Goal: Communication & Community: Answer question/provide support

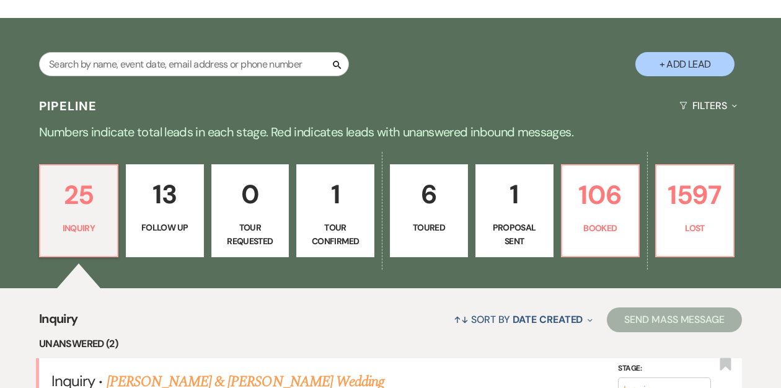
scroll to position [195, 0]
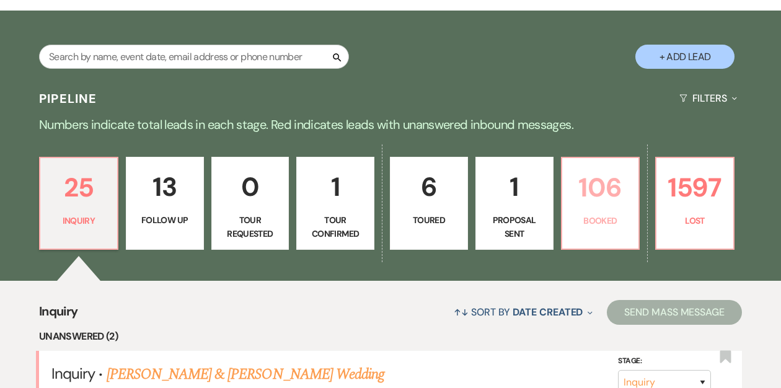
click at [593, 196] on p "106" at bounding box center [601, 188] width 62 height 42
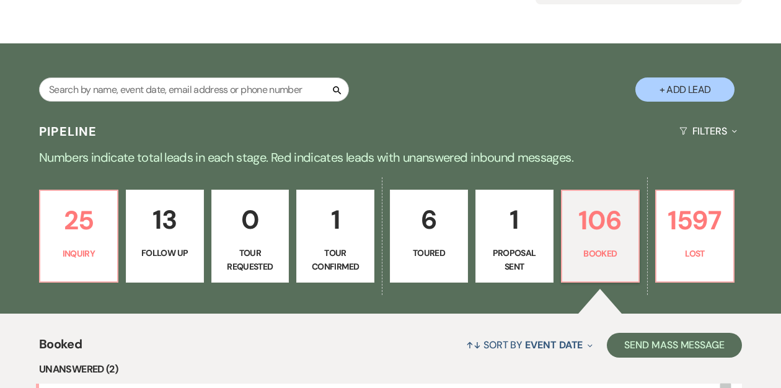
scroll to position [166, 0]
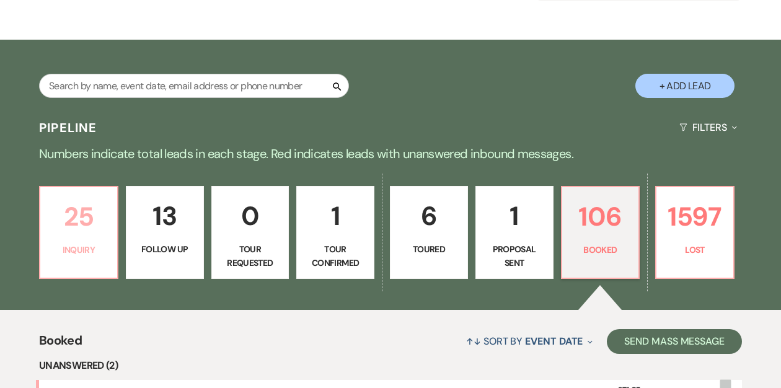
click at [75, 233] on p "25" at bounding box center [79, 217] width 62 height 42
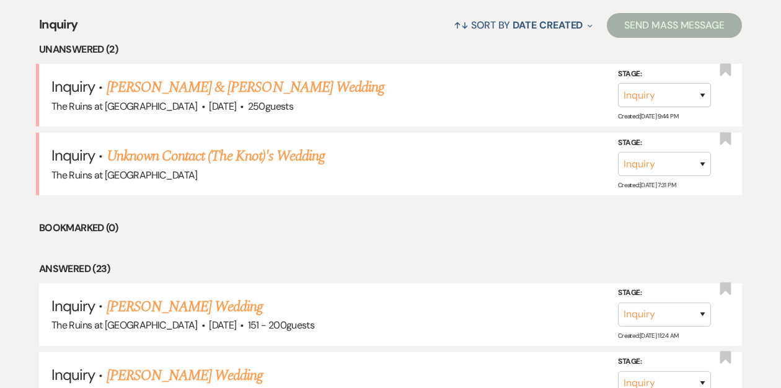
scroll to position [484, 0]
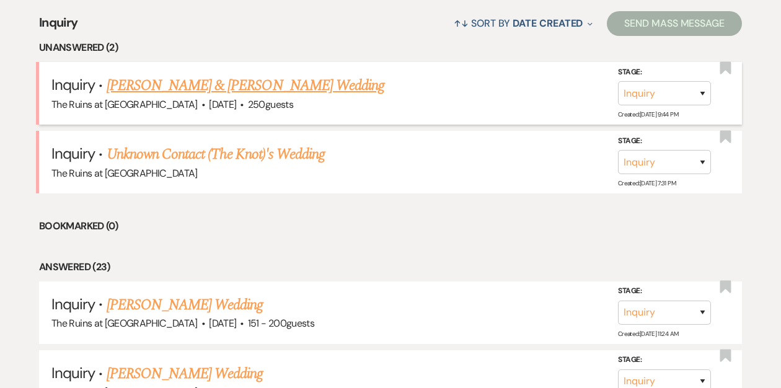
click at [236, 84] on link "[PERSON_NAME] & [PERSON_NAME] Wedding" at bounding box center [246, 85] width 278 height 22
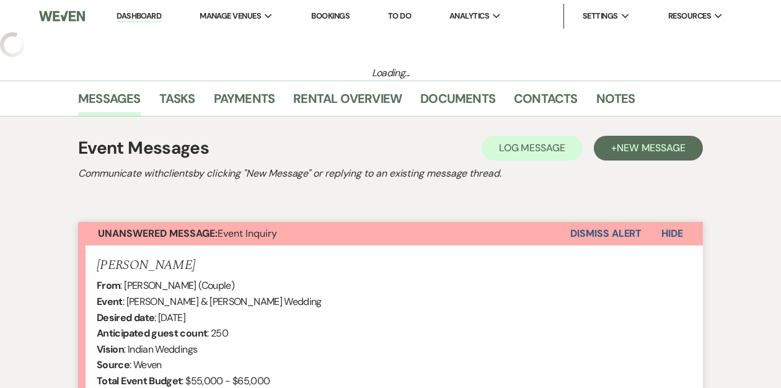
select select "1"
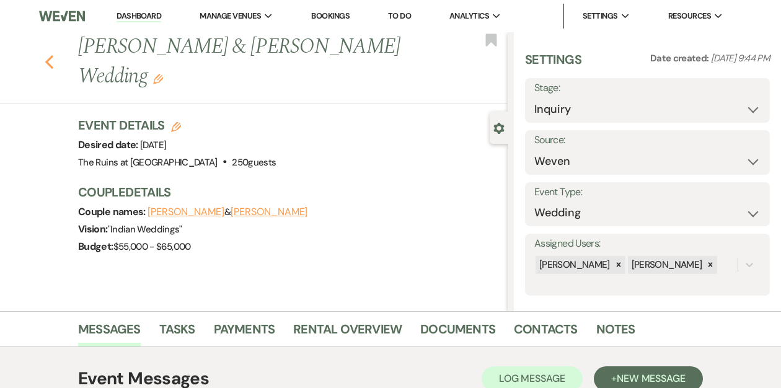
click at [48, 64] on icon "Previous" at bounding box center [49, 62] width 9 height 15
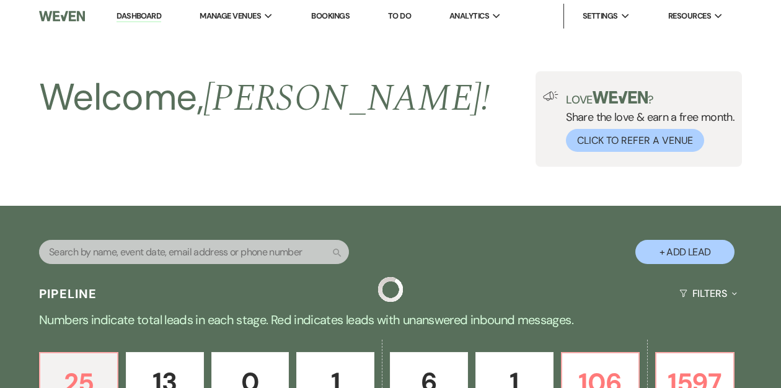
scroll to position [484, 0]
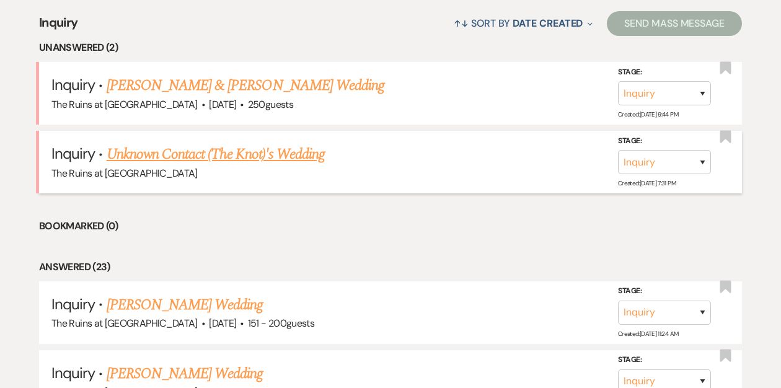
click at [198, 150] on link "Unknown Contact (The Knot)'s Wedding" at bounding box center [216, 154] width 218 height 22
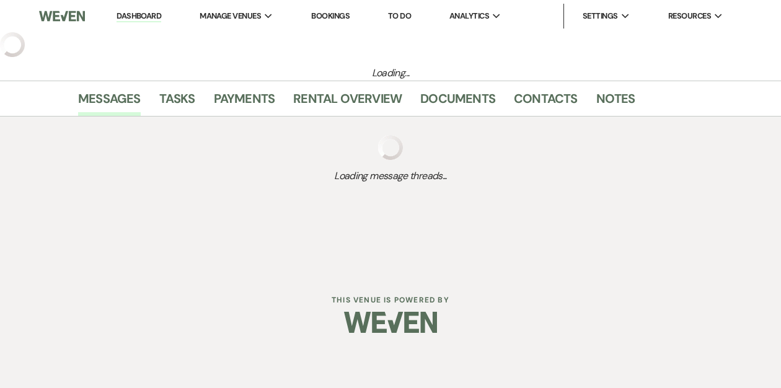
select select "2"
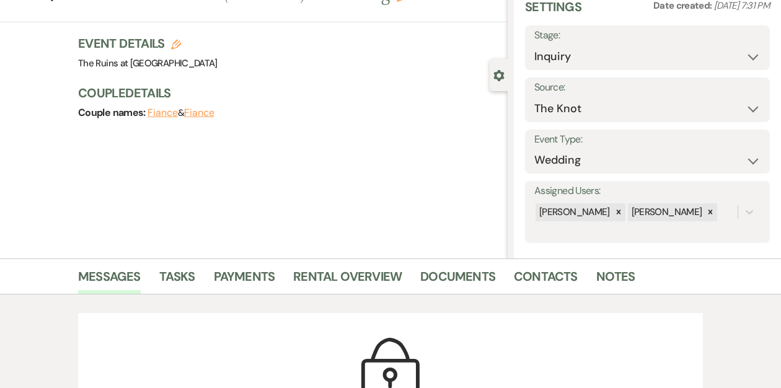
scroll to position [35, 0]
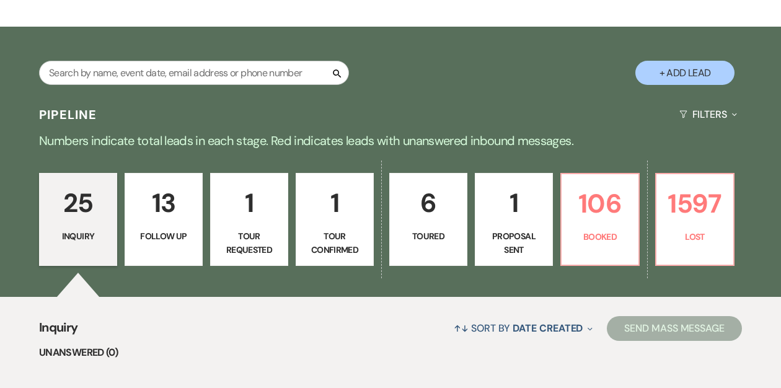
scroll to position [181, 0]
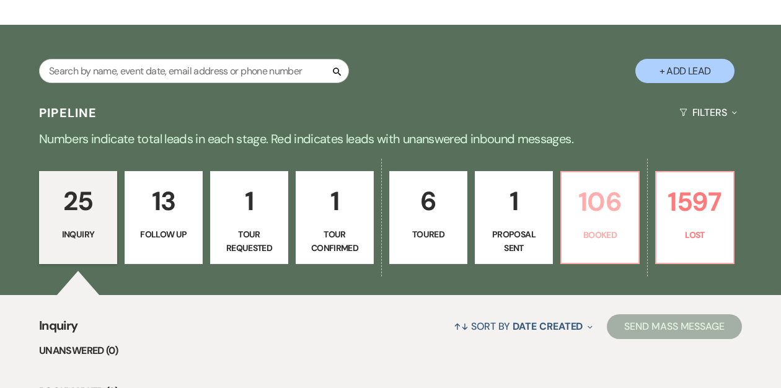
click at [577, 211] on p "106" at bounding box center [600, 202] width 62 height 42
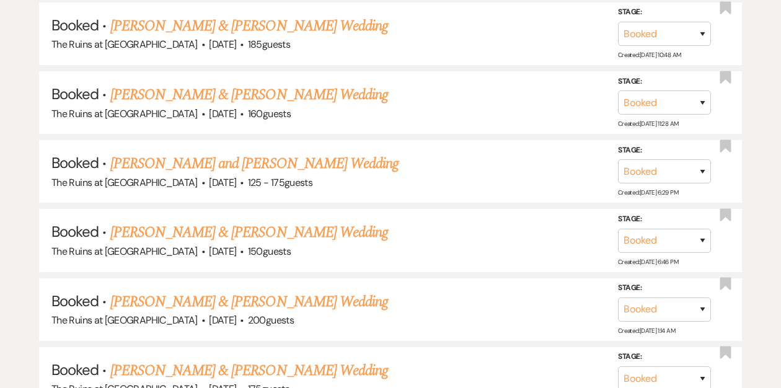
scroll to position [902, 0]
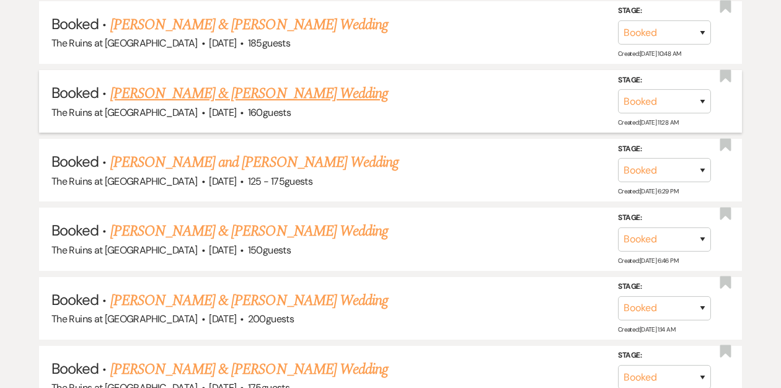
click at [215, 89] on link "[PERSON_NAME] & [PERSON_NAME] Wedding" at bounding box center [249, 93] width 278 height 22
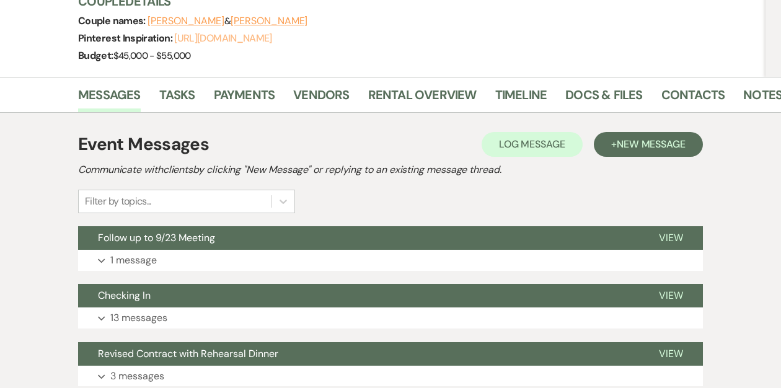
scroll to position [237, 0]
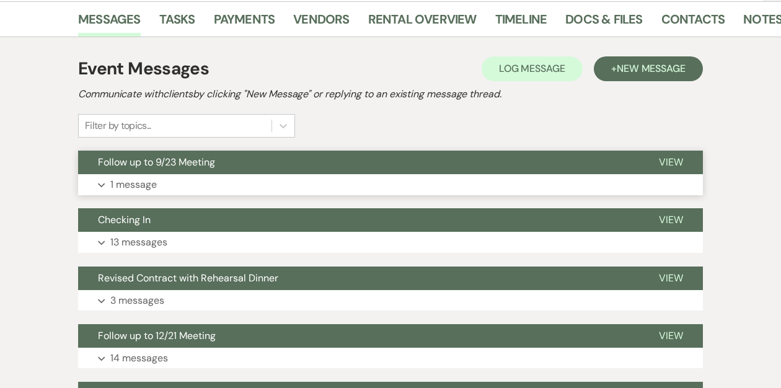
click at [178, 167] on span "Follow up to 9/23 Meeting" at bounding box center [156, 162] width 117 height 13
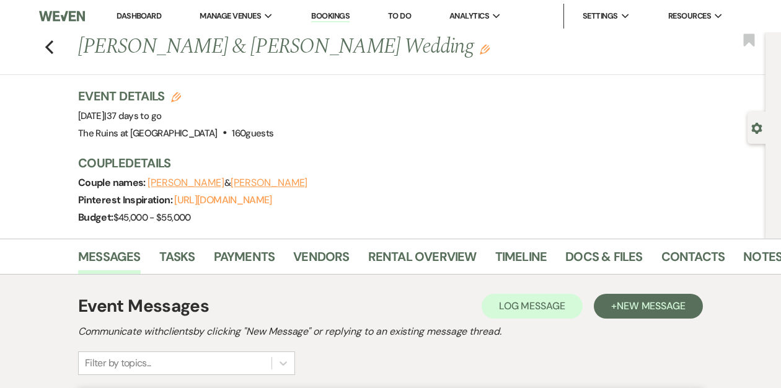
scroll to position [86, 0]
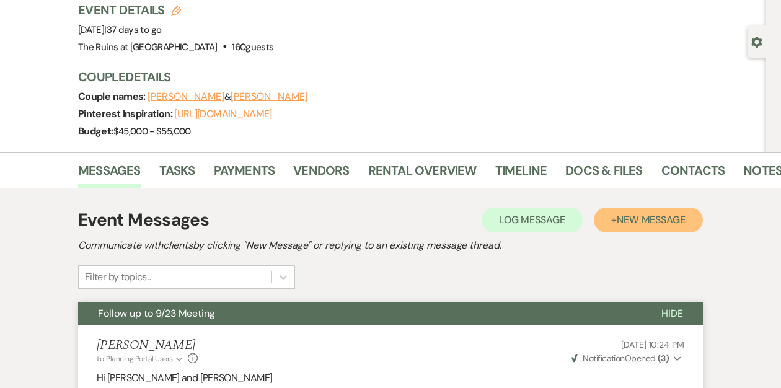
click at [645, 218] on span "New Message" at bounding box center [651, 219] width 69 height 13
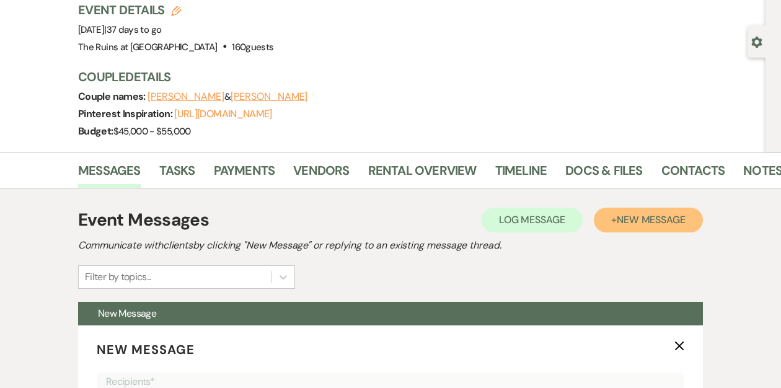
scroll to position [493, 0]
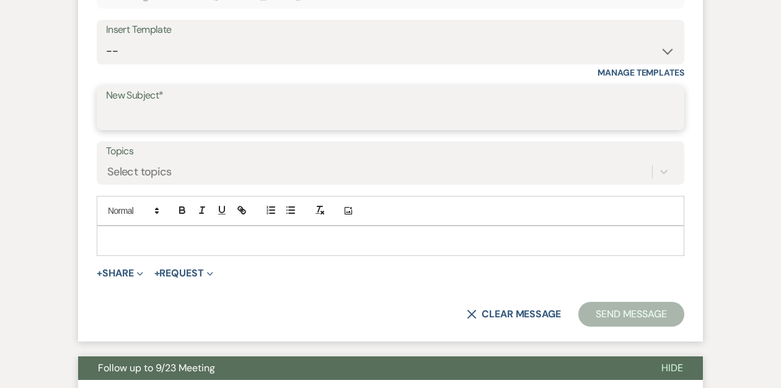
click at [136, 117] on input "New Subject*" at bounding box center [390, 117] width 569 height 24
type input "Guide to Fairfield County"
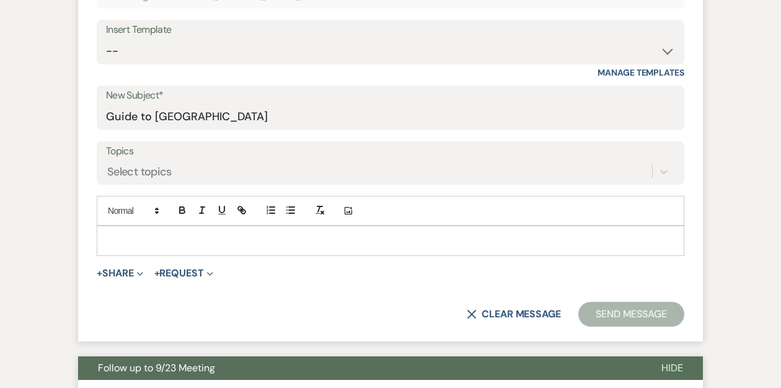
click at [115, 229] on div at bounding box center [390, 240] width 586 height 29
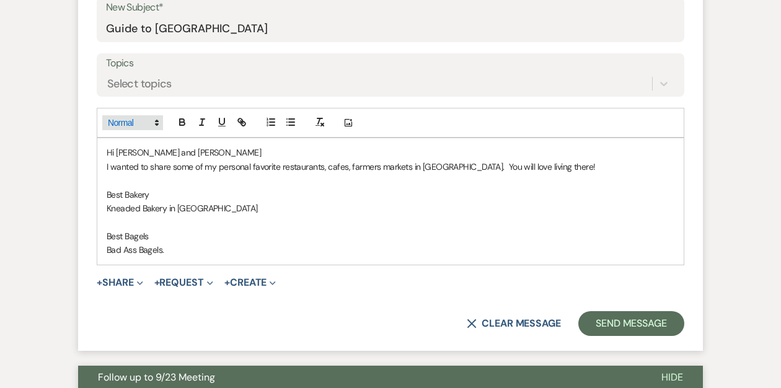
scroll to position [582, 0]
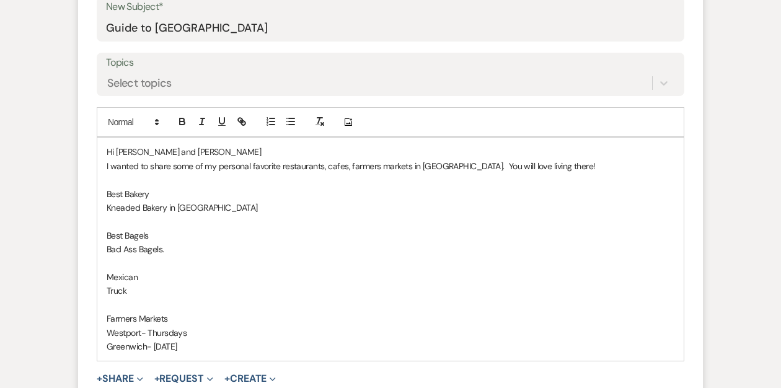
click at [146, 346] on p "Greenwich- Saturday" at bounding box center [391, 347] width 568 height 14
click at [244, 345] on p "Greenwich or New Canaan- Saturday" at bounding box center [391, 347] width 568 height 14
click at [265, 346] on p "Greenwich or [GEOGRAPHIC_DATA]- Saturdays" at bounding box center [391, 347] width 568 height 14
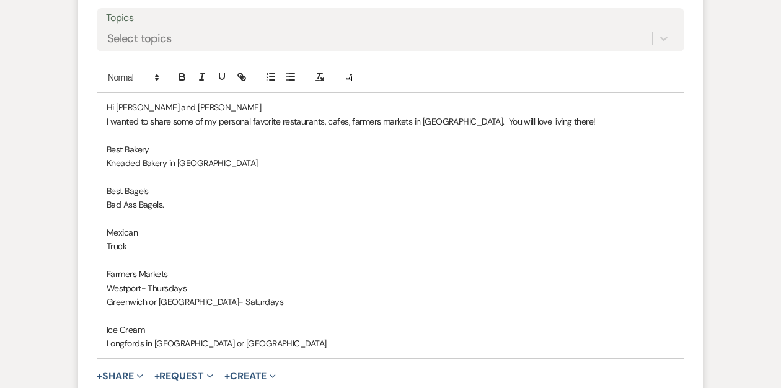
scroll to position [629, 0]
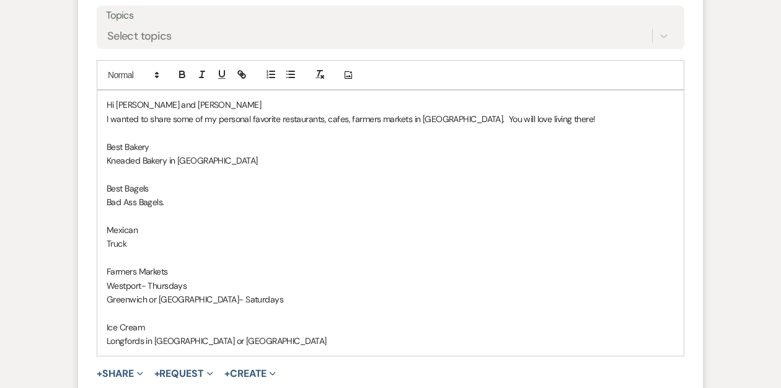
click at [235, 161] on p "Kneaded Bakery in [GEOGRAPHIC_DATA]" at bounding box center [391, 161] width 568 height 14
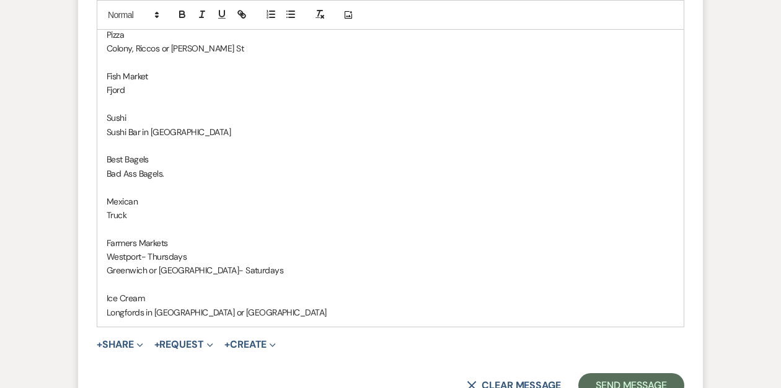
scroll to position [783, 0]
click at [229, 310] on p "Longfords in [GEOGRAPHIC_DATA] or [GEOGRAPHIC_DATA]" at bounding box center [391, 312] width 568 height 14
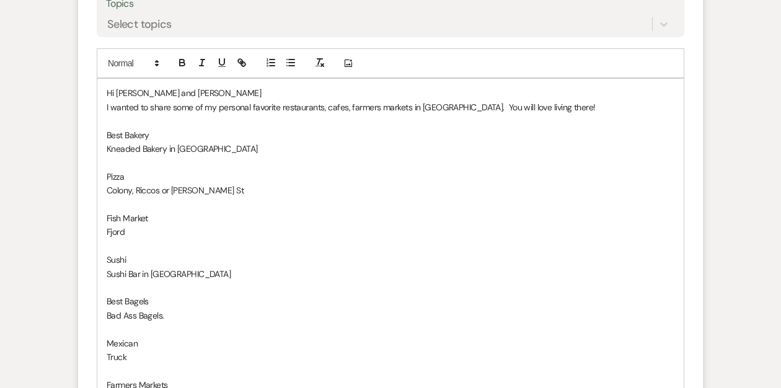
scroll to position [639, 0]
drag, startPoint x: 223, startPoint y: 148, endPoint x: 231, endPoint y: 147, distance: 7.5
click at [226, 148] on p "Kneaded Bakery in [GEOGRAPHIC_DATA]" at bounding box center [391, 150] width 568 height 14
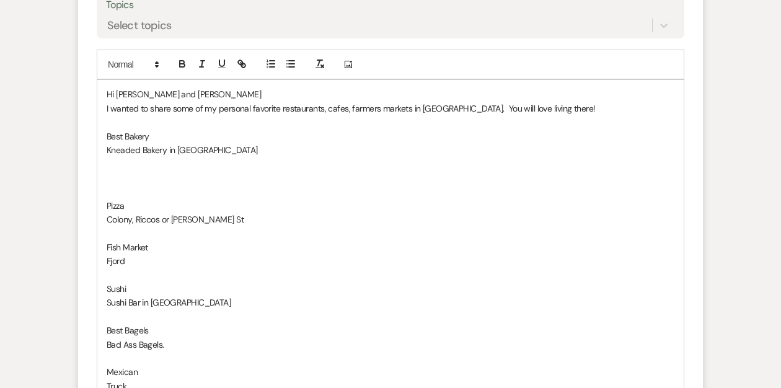
click at [215, 299] on p "Sushi Bar in [GEOGRAPHIC_DATA]" at bounding box center [391, 303] width 568 height 14
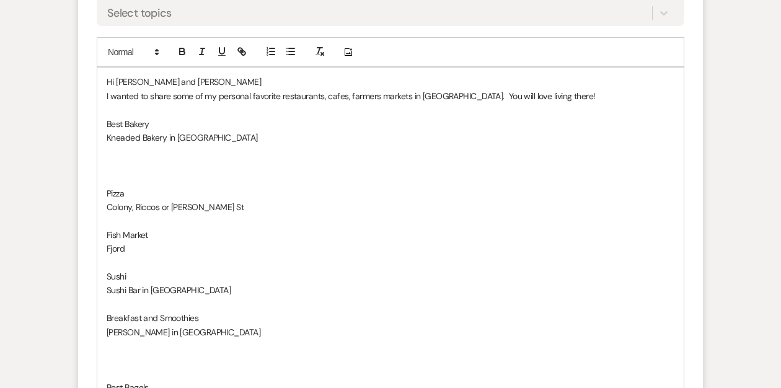
scroll to position [654, 0]
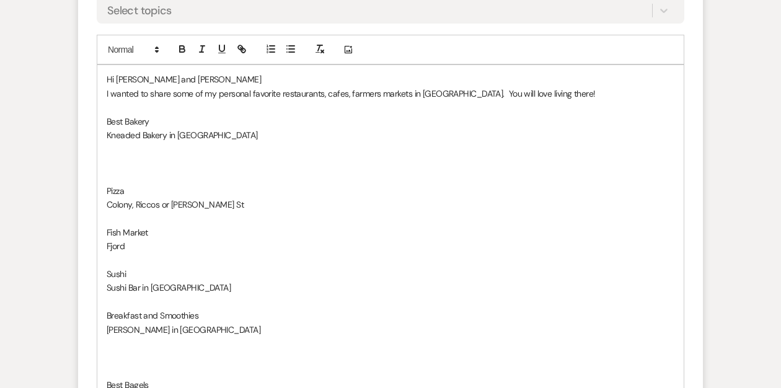
click at [229, 137] on p "Kneaded Bakery in [GEOGRAPHIC_DATA]" at bounding box center [391, 135] width 568 height 14
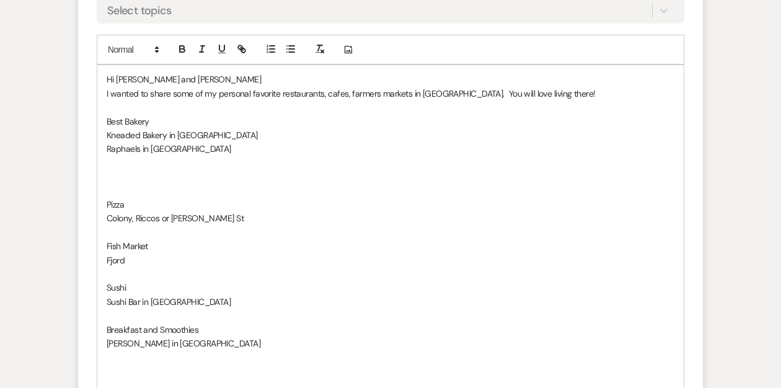
click at [120, 185] on p at bounding box center [391, 191] width 568 height 14
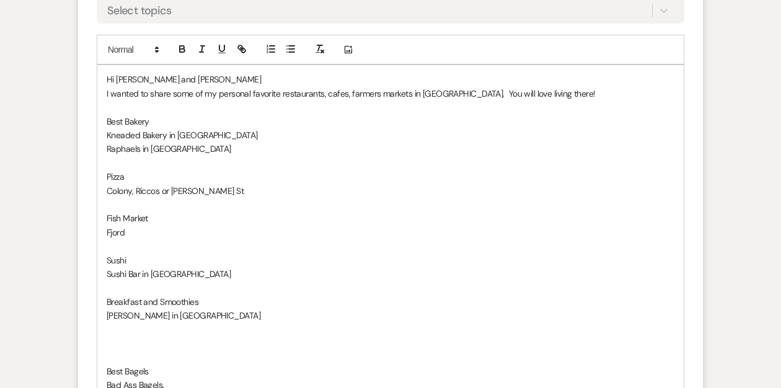
click at [117, 355] on p at bounding box center [391, 357] width 568 height 14
click at [209, 276] on p "Sushi Bar in [GEOGRAPHIC_DATA]" at bounding box center [391, 274] width 568 height 14
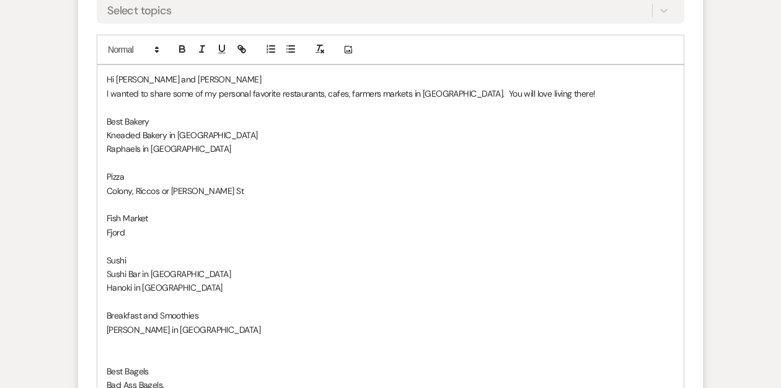
click at [151, 302] on p at bounding box center [391, 302] width 568 height 14
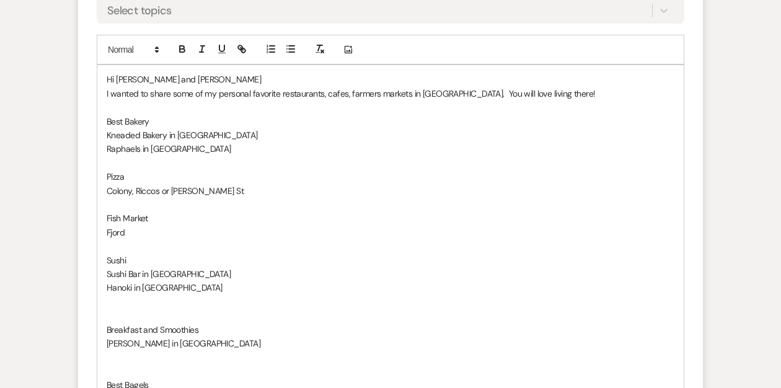
click at [117, 368] on p at bounding box center [391, 372] width 568 height 14
click at [114, 315] on p at bounding box center [391, 316] width 568 height 14
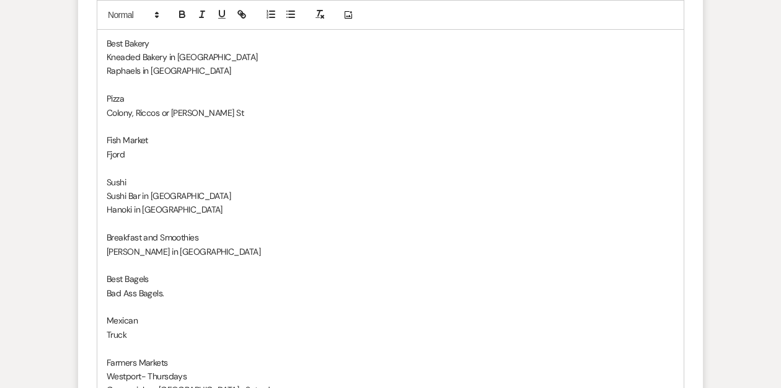
scroll to position [735, 0]
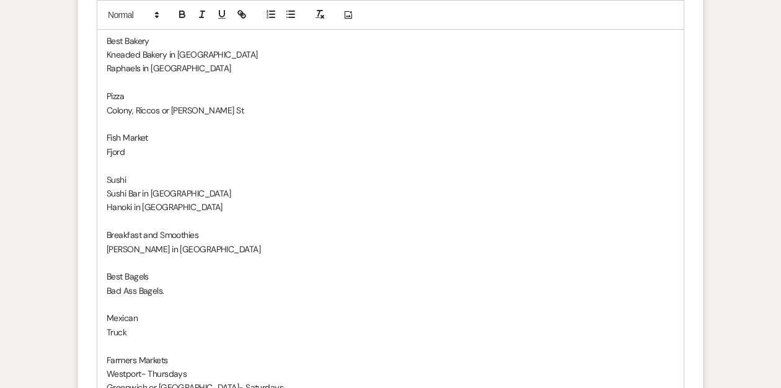
click at [119, 264] on p at bounding box center [391, 263] width 568 height 14
click at [120, 319] on p at bounding box center [391, 318] width 568 height 14
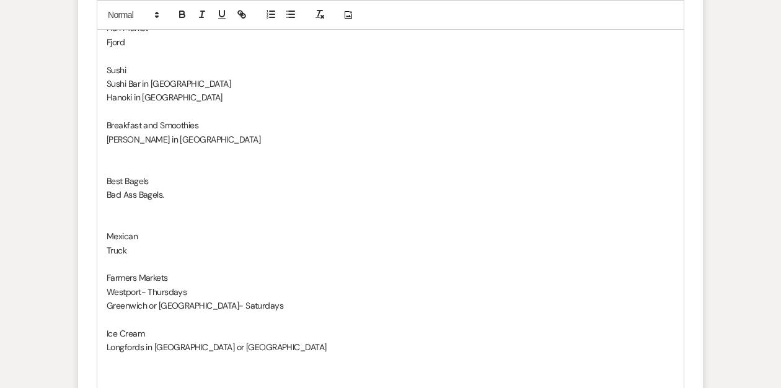
scroll to position [846, 0]
click at [121, 322] on p at bounding box center [391, 319] width 568 height 14
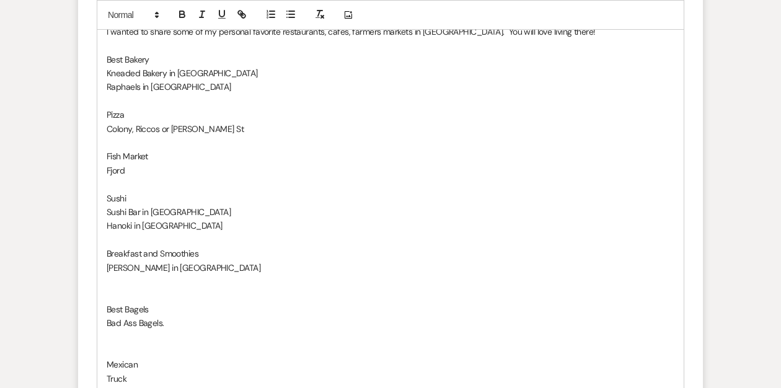
scroll to position [679, 0]
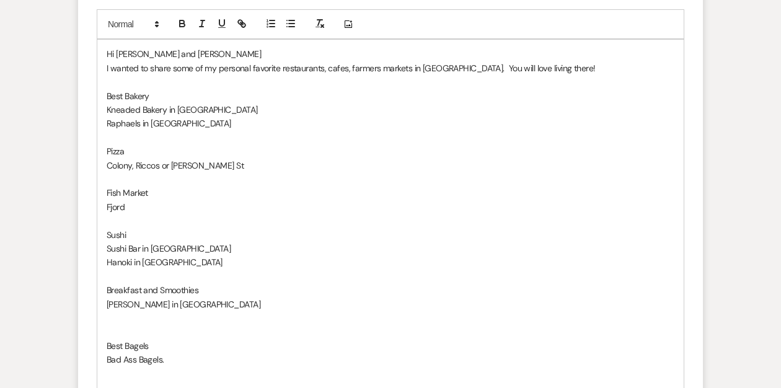
click at [130, 206] on p "Fjord" at bounding box center [391, 207] width 568 height 14
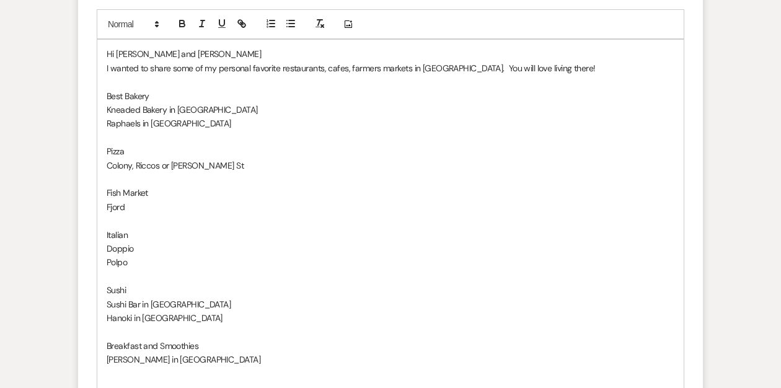
click at [134, 234] on p "Italian" at bounding box center [391, 235] width 568 height 14
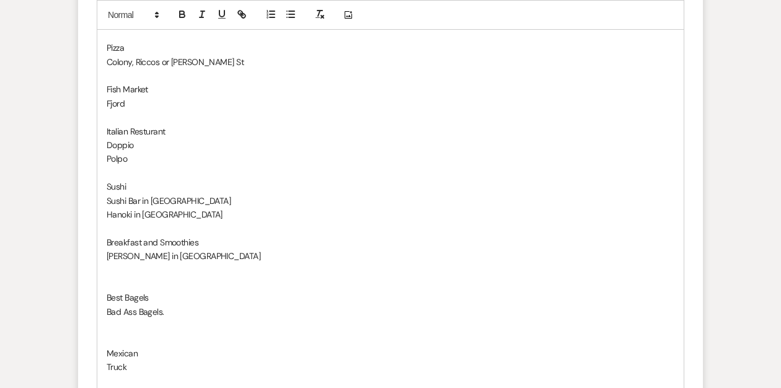
scroll to position [818, 0]
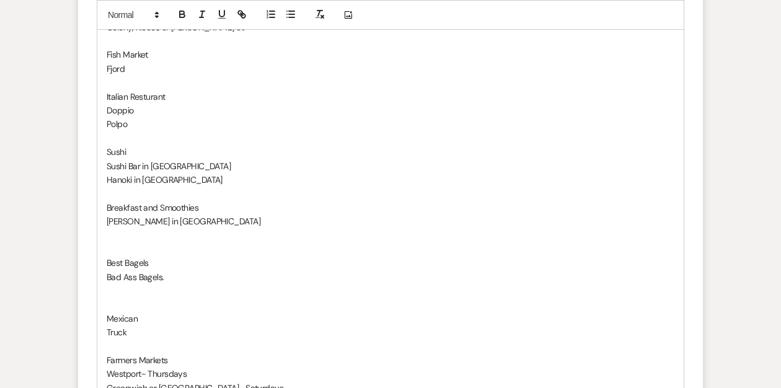
click at [119, 246] on p at bounding box center [391, 249] width 568 height 14
click at [113, 248] on p at bounding box center [391, 249] width 568 height 14
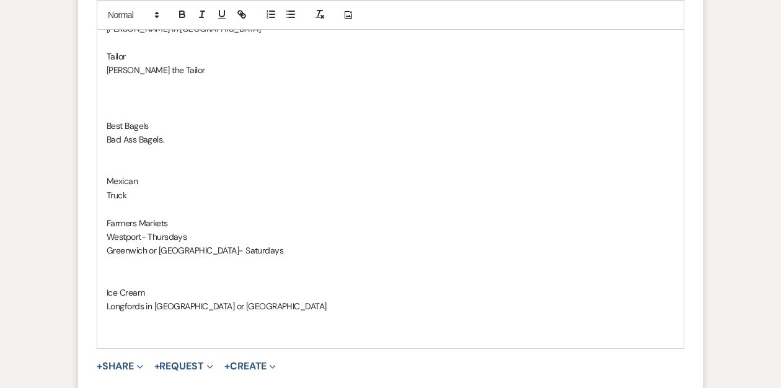
scroll to position [1015, 0]
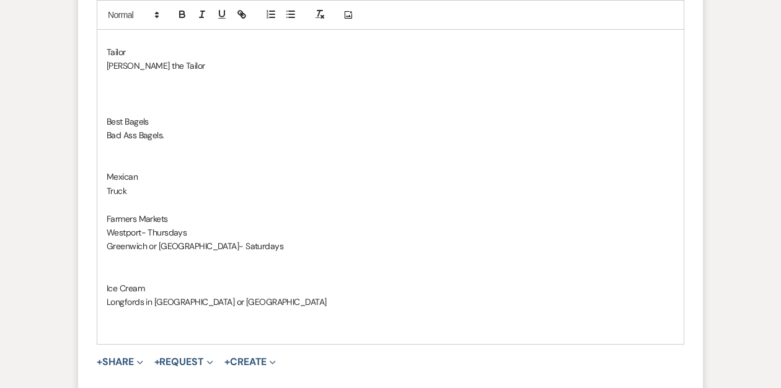
click at [254, 244] on p "Greenwich or [GEOGRAPHIC_DATA]- Saturdays" at bounding box center [391, 246] width 568 height 14
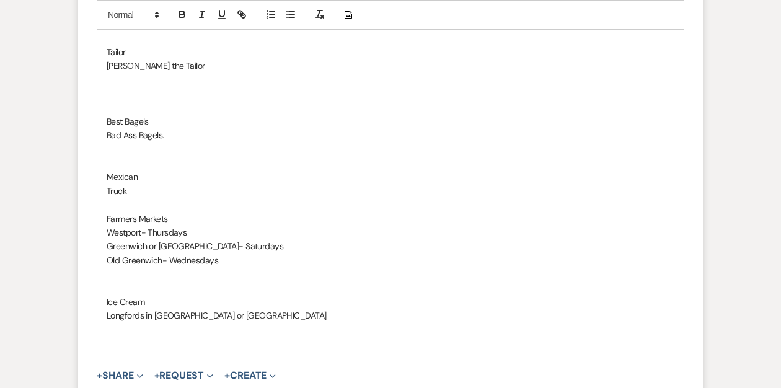
click at [121, 203] on p at bounding box center [391, 205] width 568 height 14
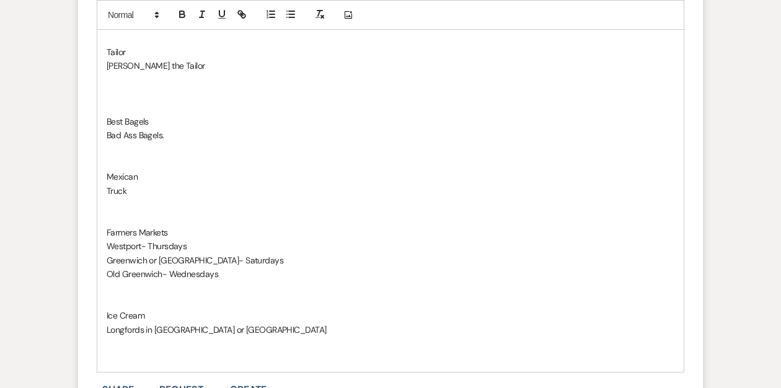
click at [117, 97] on p at bounding box center [391, 94] width 568 height 14
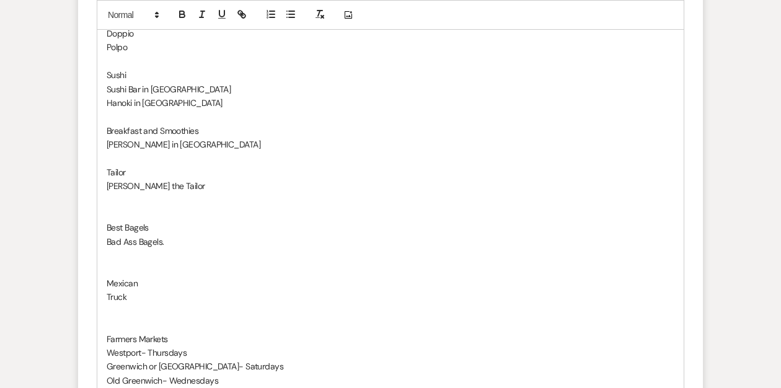
scroll to position [771, 0]
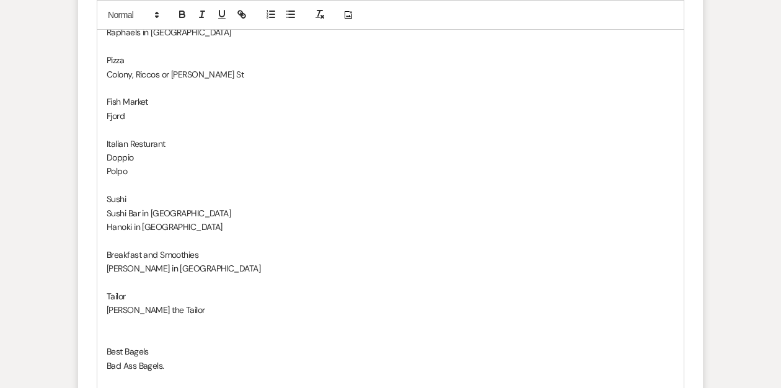
click at [121, 238] on p at bounding box center [391, 241] width 568 height 14
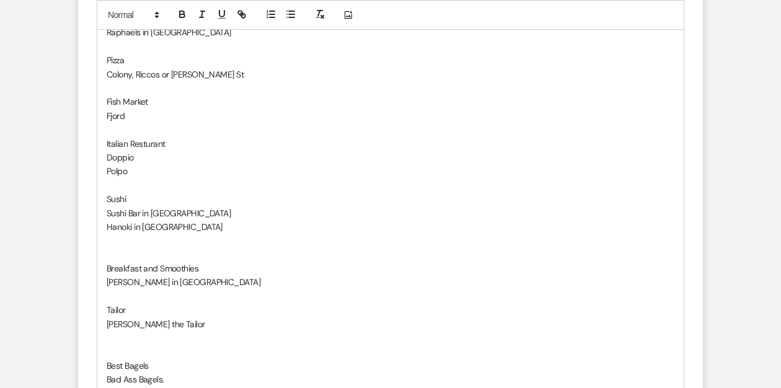
click at [117, 187] on p at bounding box center [391, 186] width 568 height 14
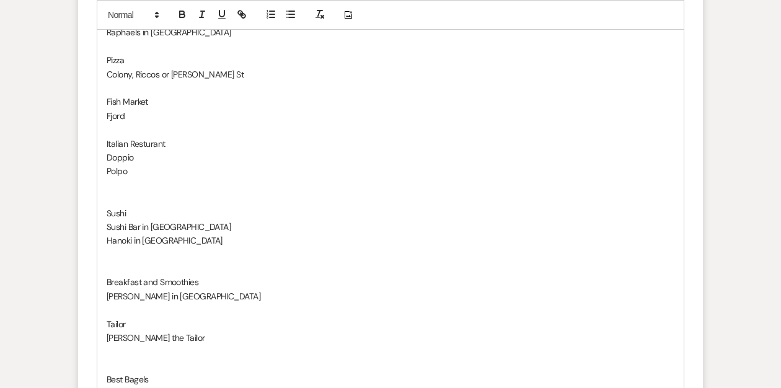
click at [122, 133] on p at bounding box center [391, 130] width 568 height 14
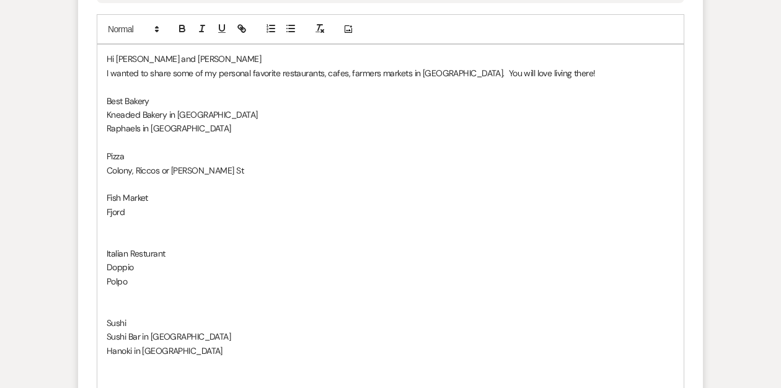
scroll to position [676, 0]
click at [112, 233] on p at bounding box center [391, 239] width 568 height 14
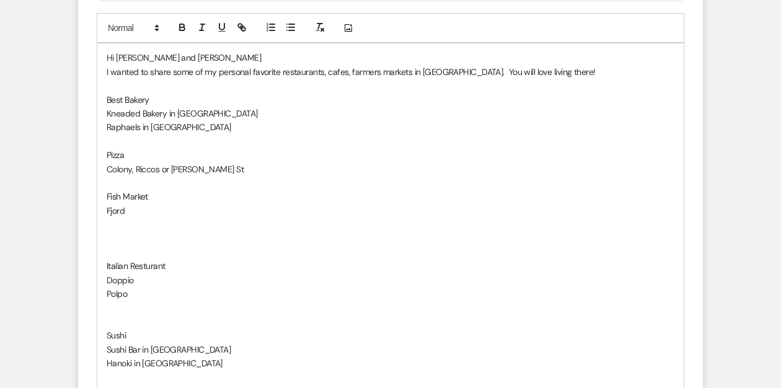
click at [108, 241] on p at bounding box center [391, 239] width 568 height 14
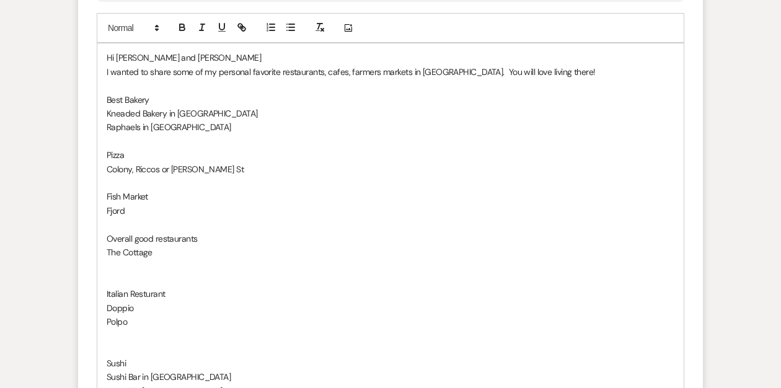
click at [123, 264] on p at bounding box center [391, 266] width 568 height 14
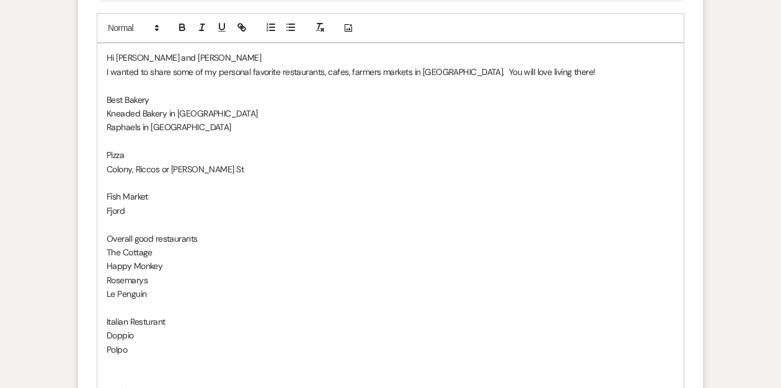
drag, startPoint x: 153, startPoint y: 278, endPoint x: 102, endPoint y: 280, distance: 50.3
click at [149, 277] on p "Le Penguin" at bounding box center [391, 280] width 568 height 14
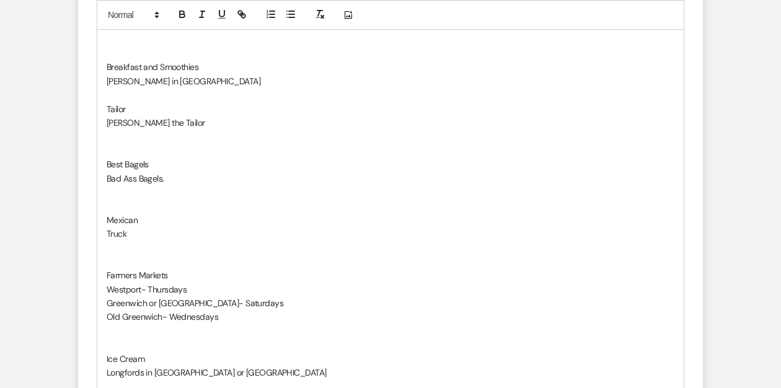
scroll to position [1057, 0]
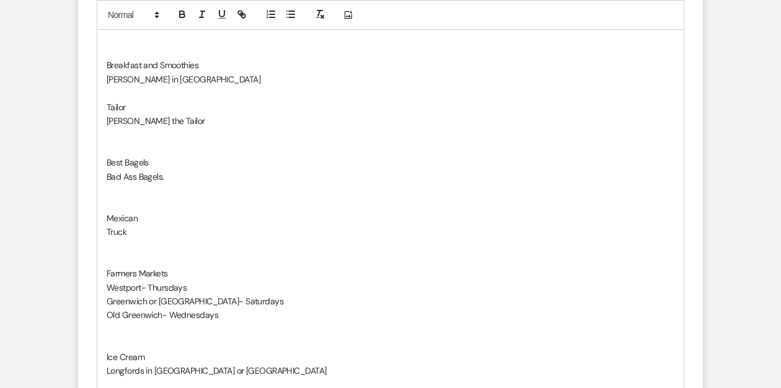
click at [138, 231] on p "Truck" at bounding box center [391, 232] width 568 height 14
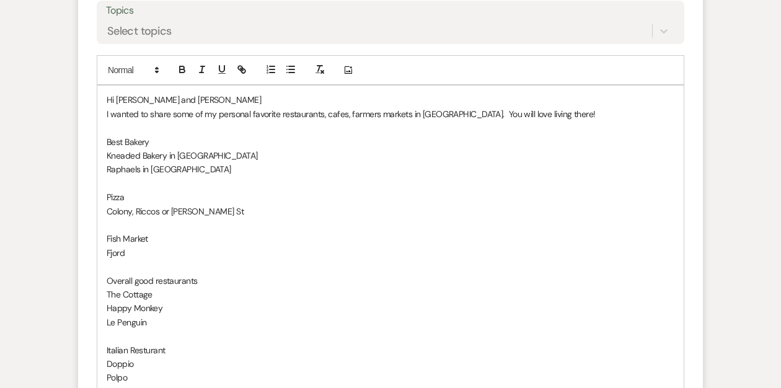
scroll to position [634, 0]
click at [139, 244] on p "Fish Market" at bounding box center [391, 238] width 568 height 14
click at [137, 249] on p "Fjord" at bounding box center [391, 253] width 568 height 14
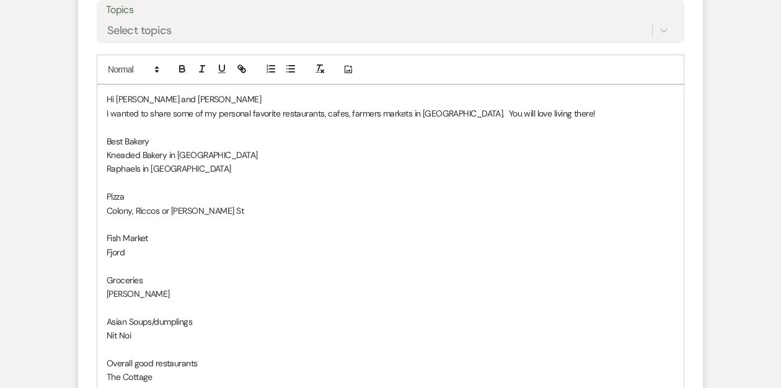
click at [151, 322] on p "Asian Soups/dumplings" at bounding box center [391, 322] width 568 height 14
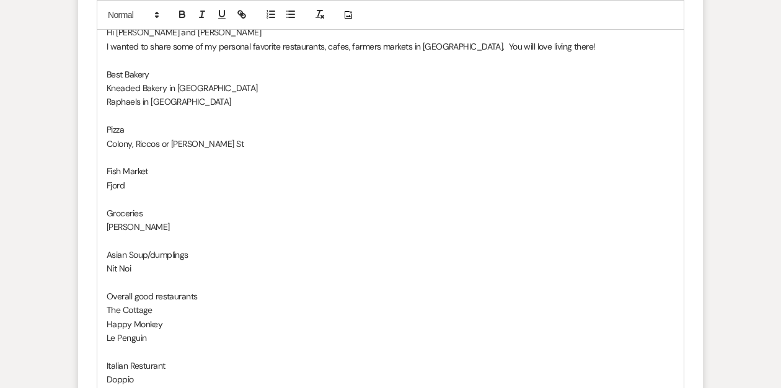
scroll to position [703, 0]
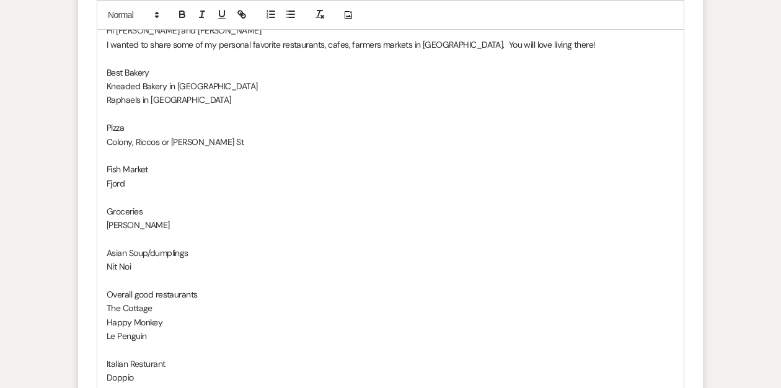
click at [144, 263] on p "Nit Noi" at bounding box center [391, 267] width 568 height 14
click at [176, 296] on p "Homemade pasta" at bounding box center [391, 295] width 568 height 14
click at [123, 309] on p "Pastficio" at bounding box center [391, 308] width 568 height 14
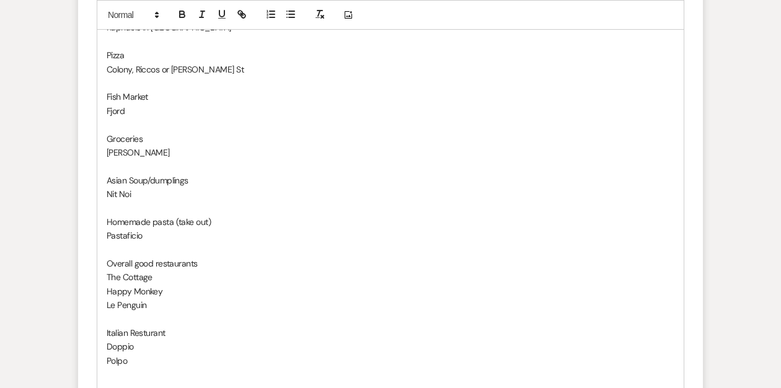
scroll to position [777, 0]
click at [121, 208] on p at bounding box center [391, 207] width 568 height 14
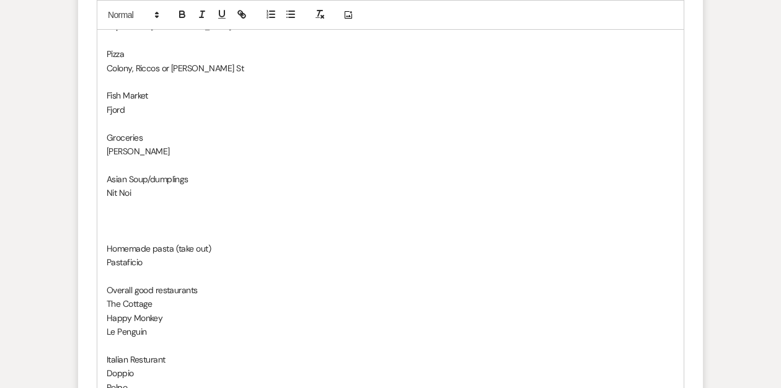
click at [112, 223] on p at bounding box center [391, 221] width 568 height 14
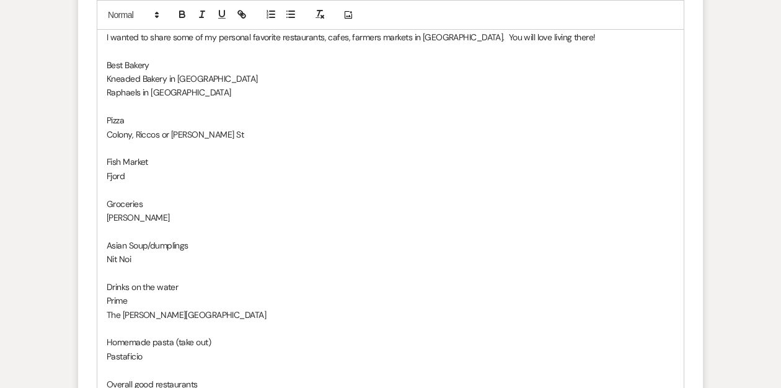
scroll to position [712, 0]
drag, startPoint x: 130, startPoint y: 174, endPoint x: 138, endPoint y: 174, distance: 8.7
click at [131, 174] on p "Fjord" at bounding box center [391, 175] width 568 height 14
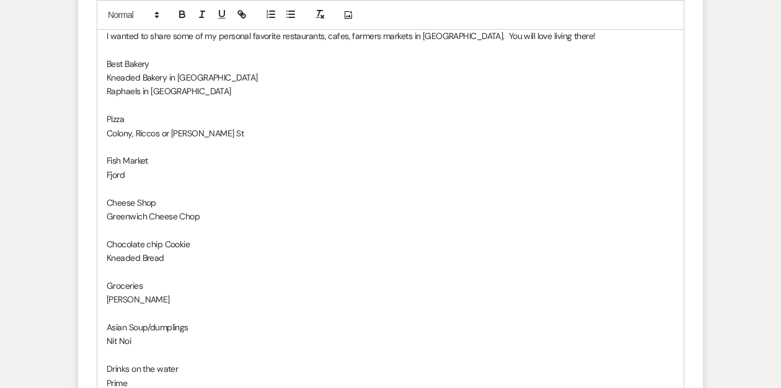
click at [112, 235] on p at bounding box center [391, 230] width 568 height 14
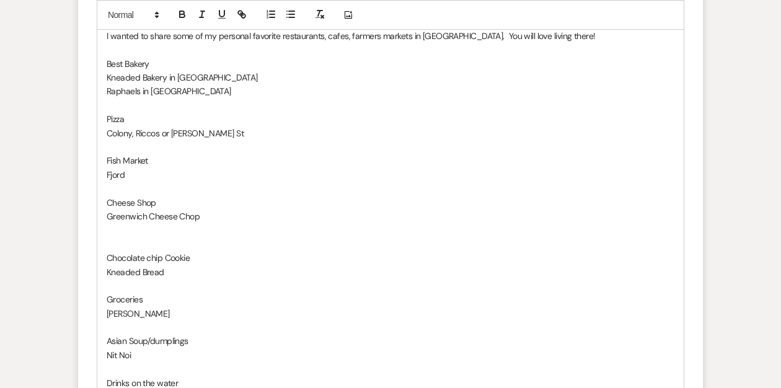
click at [126, 286] on p at bounding box center [391, 286] width 568 height 14
click at [107, 310] on p at bounding box center [391, 314] width 568 height 14
click at [110, 327] on p at bounding box center [391, 328] width 568 height 14
click at [122, 286] on p at bounding box center [391, 286] width 568 height 14
click at [126, 242] on p at bounding box center [391, 244] width 568 height 14
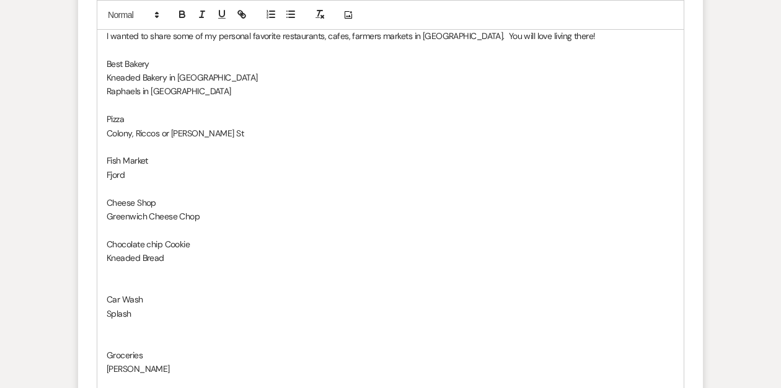
click at [113, 190] on p at bounding box center [391, 189] width 568 height 14
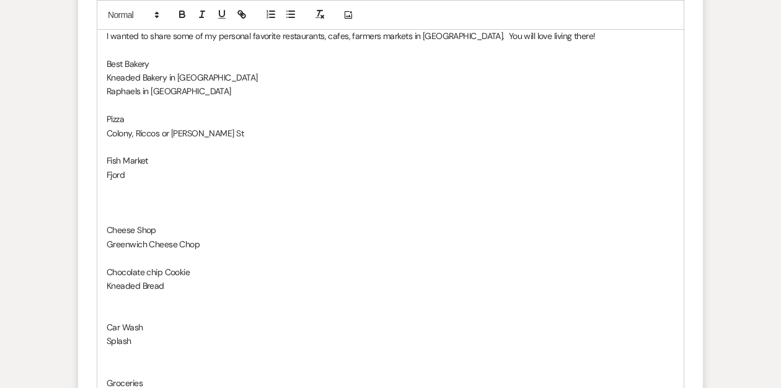
click at [110, 205] on p at bounding box center [391, 203] width 568 height 14
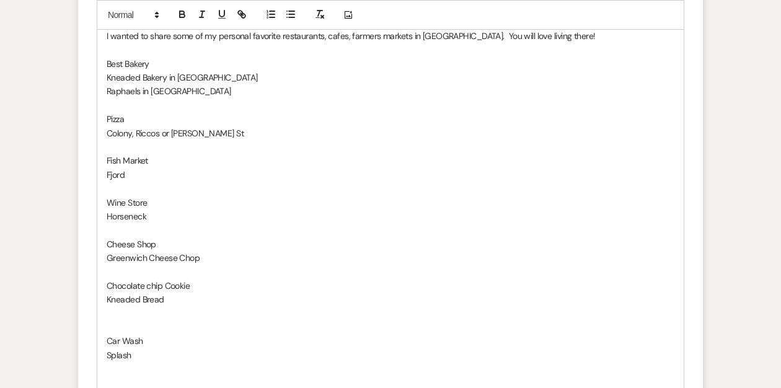
click at [120, 231] on p at bounding box center [391, 230] width 568 height 14
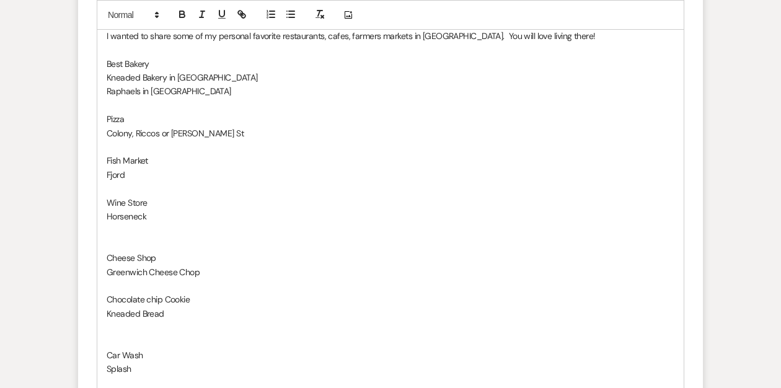
click at [117, 187] on p at bounding box center [391, 189] width 568 height 14
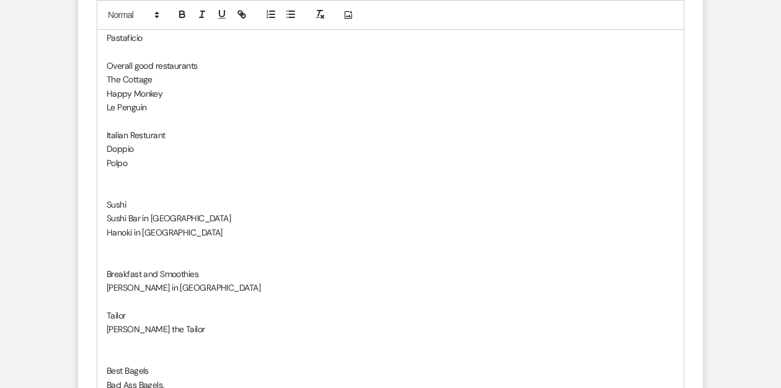
scroll to position [1156, 0]
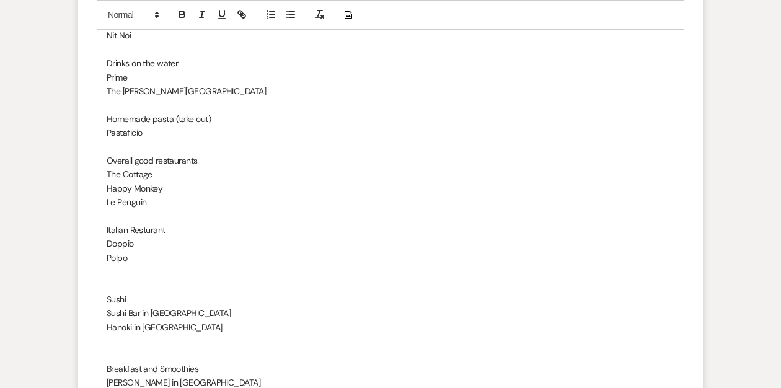
click at [122, 217] on p at bounding box center [391, 216] width 568 height 14
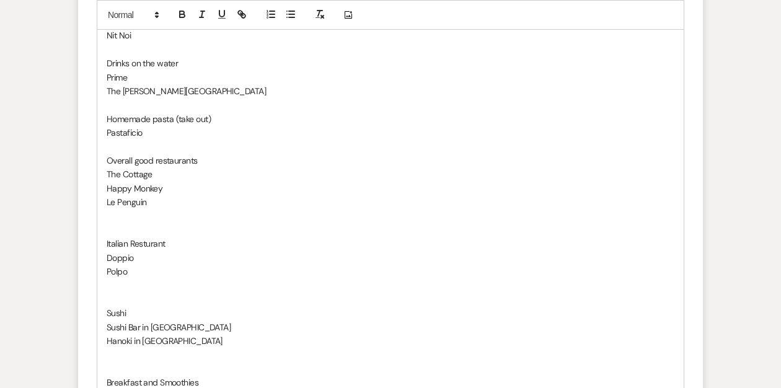
click at [113, 146] on p at bounding box center [391, 147] width 568 height 14
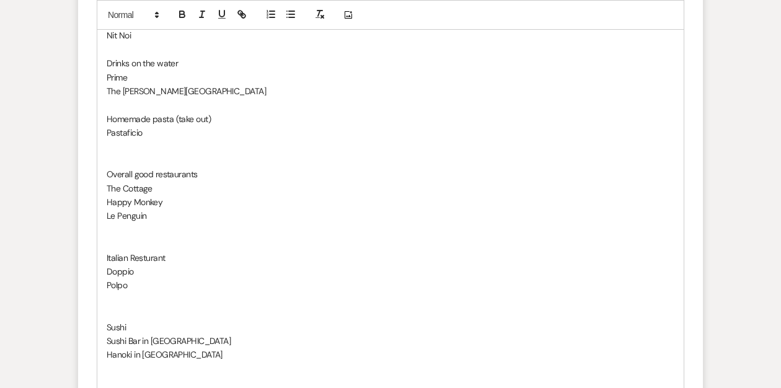
click at [120, 112] on p "Homemade pasta (take out)" at bounding box center [391, 119] width 568 height 14
click at [122, 105] on p at bounding box center [391, 104] width 568 height 14
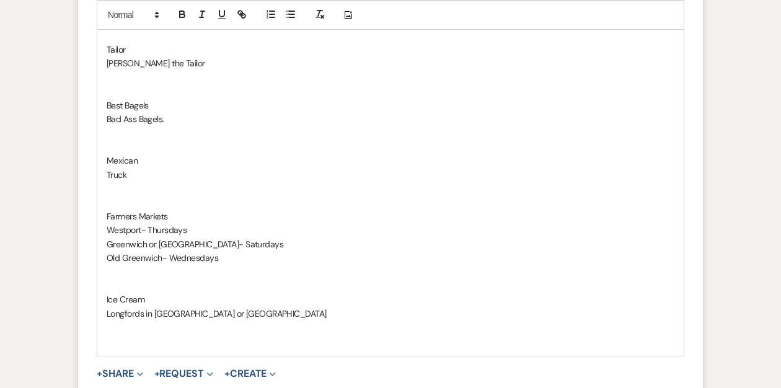
scroll to position [1307, 0]
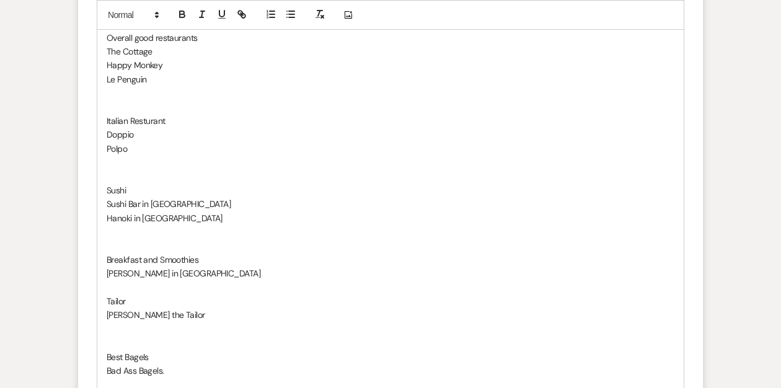
click at [115, 172] on p at bounding box center [391, 177] width 568 height 14
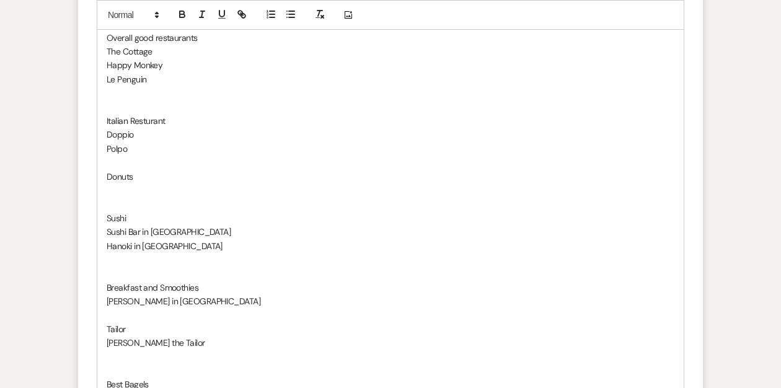
click at [111, 187] on p at bounding box center [391, 191] width 568 height 14
click at [120, 203] on p at bounding box center [391, 204] width 568 height 14
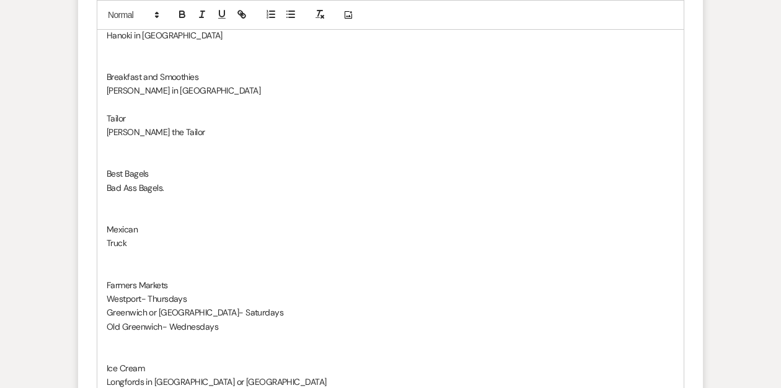
scroll to position [1454, 0]
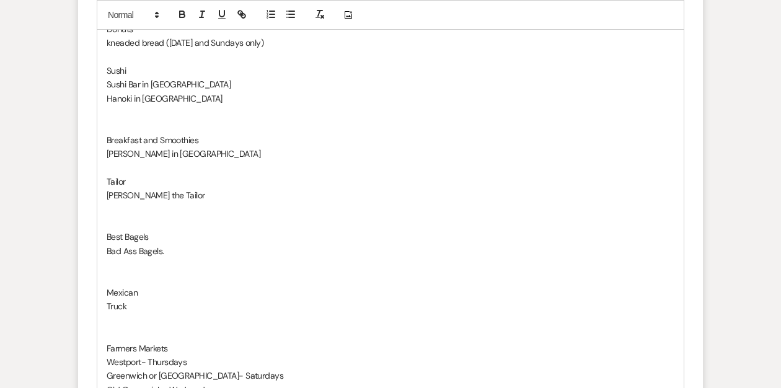
click at [122, 171] on p at bounding box center [391, 168] width 568 height 14
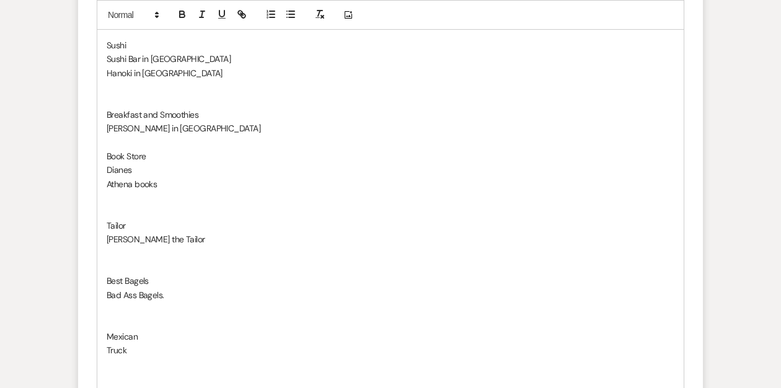
scroll to position [1290, 0]
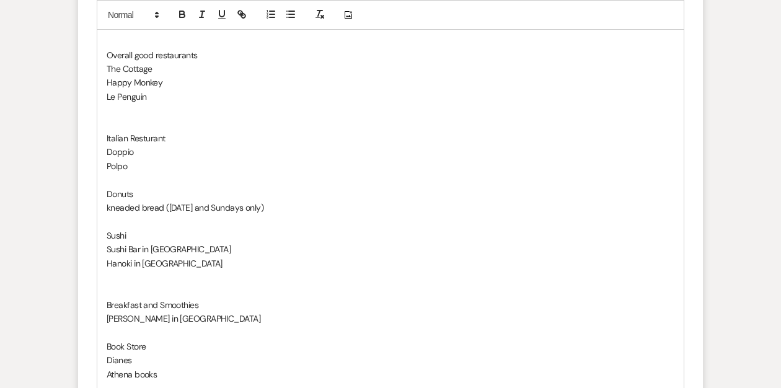
click at [154, 97] on p "Le Penguin" at bounding box center [391, 97] width 568 height 14
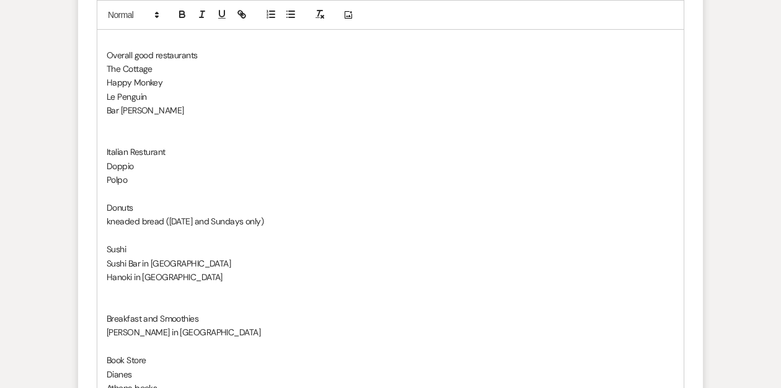
click at [124, 193] on p at bounding box center [391, 194] width 568 height 14
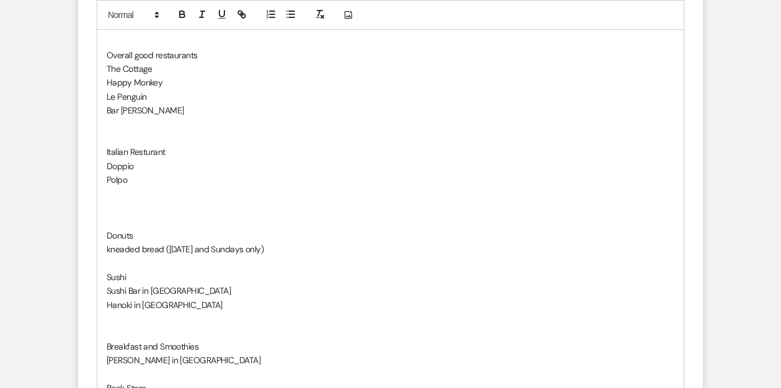
click at [112, 215] on p at bounding box center [391, 222] width 568 height 14
click at [110, 209] on p at bounding box center [391, 208] width 568 height 14
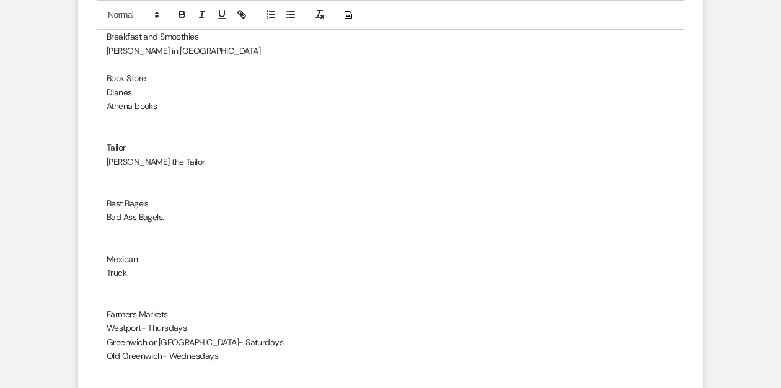
scroll to position [1997, 0]
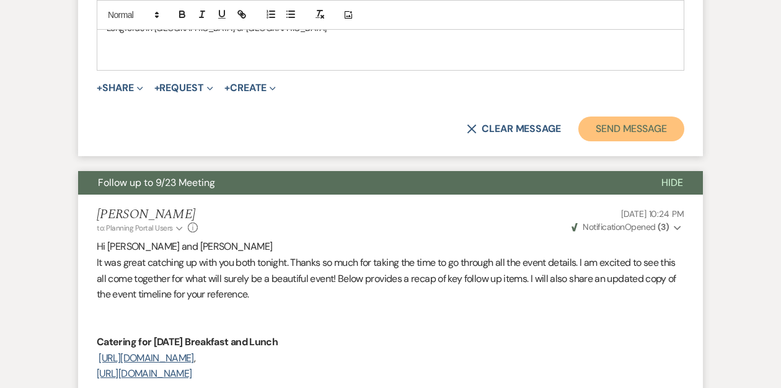
click at [626, 126] on button "Send Message" at bounding box center [631, 129] width 106 height 25
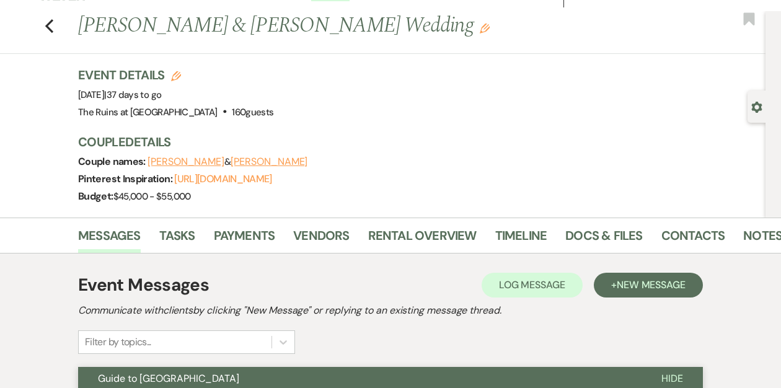
scroll to position [0, 0]
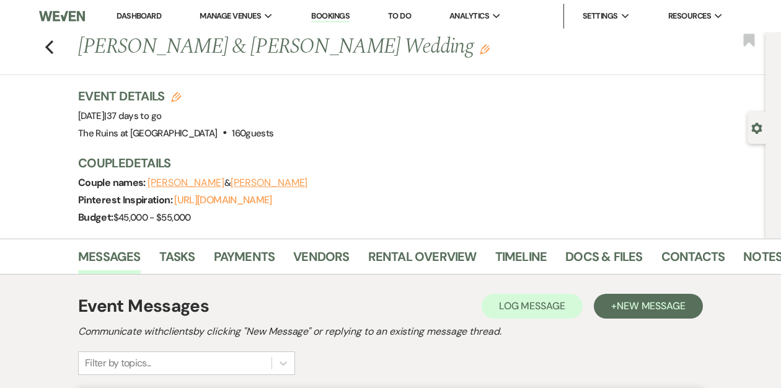
click at [132, 13] on link "Dashboard" at bounding box center [139, 16] width 45 height 11
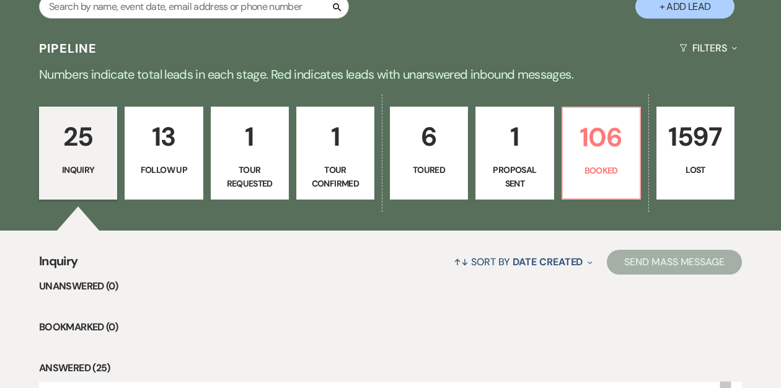
scroll to position [276, 0]
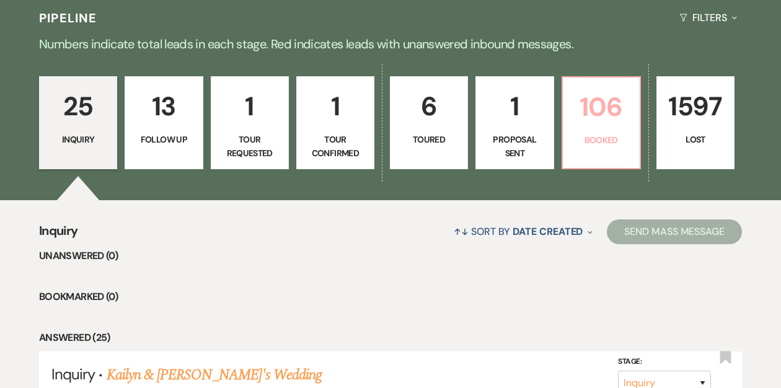
click at [592, 119] on p "106" at bounding box center [601, 107] width 62 height 42
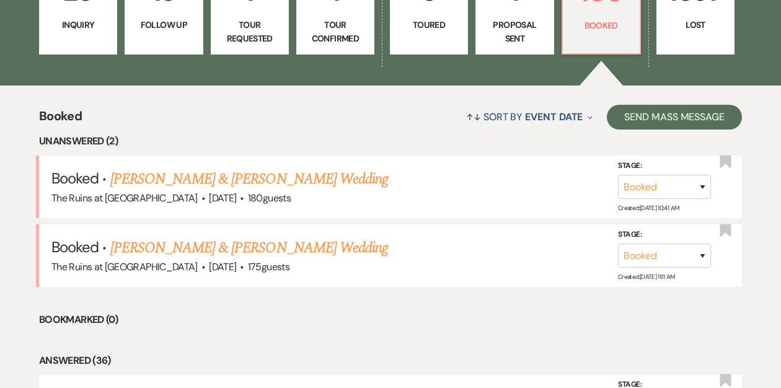
scroll to position [394, 0]
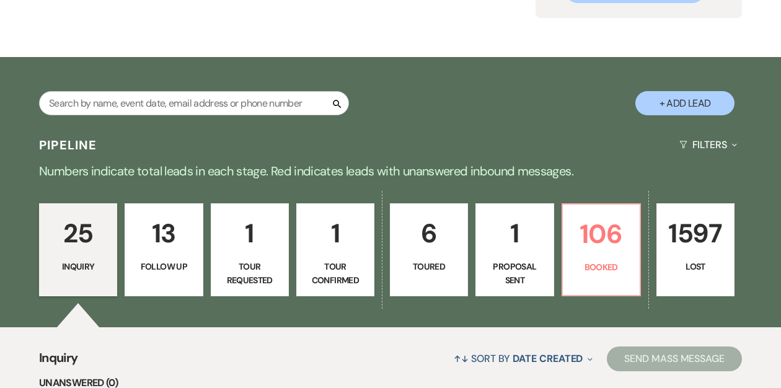
scroll to position [149, 0]
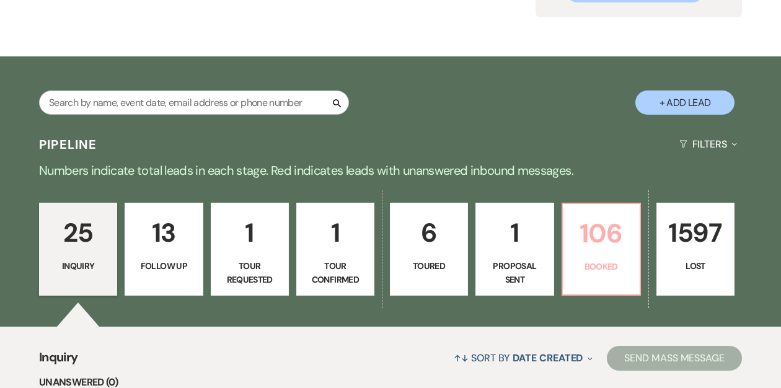
click at [598, 241] on p "106" at bounding box center [601, 234] width 62 height 42
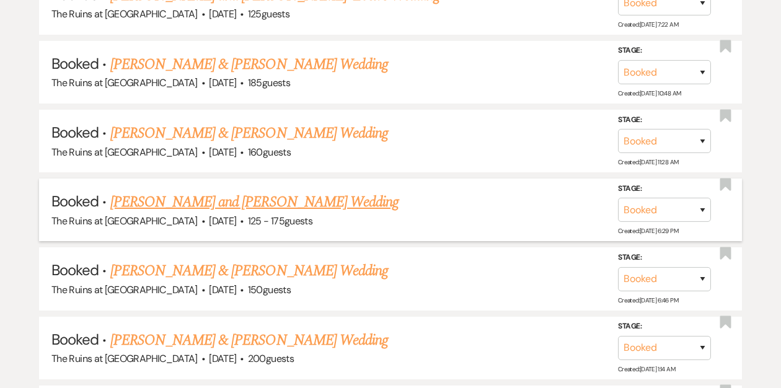
scroll to position [731, 0]
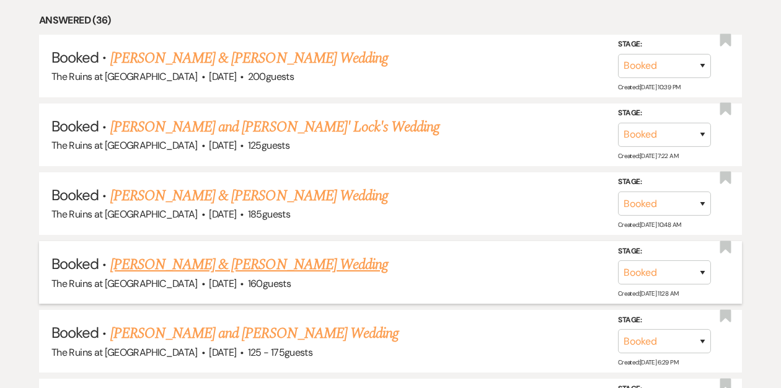
click at [244, 260] on link "[PERSON_NAME] & [PERSON_NAME] Wedding" at bounding box center [249, 265] width 278 height 22
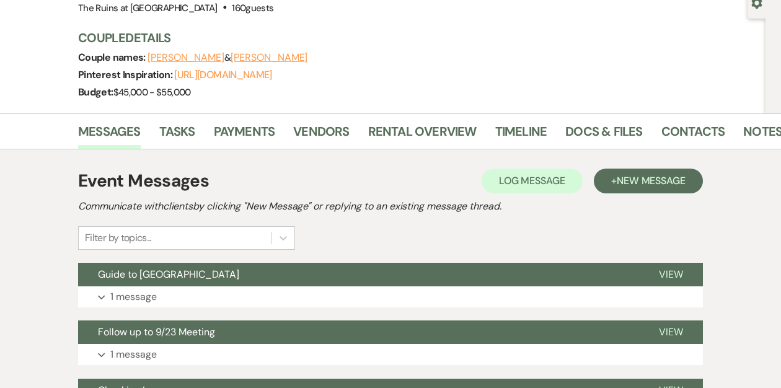
scroll to position [193, 0]
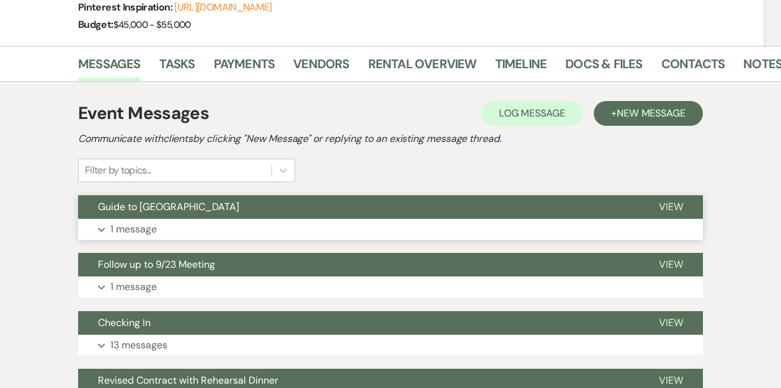
click at [332, 198] on button "Guide to Fairfield County" at bounding box center [358, 207] width 561 height 24
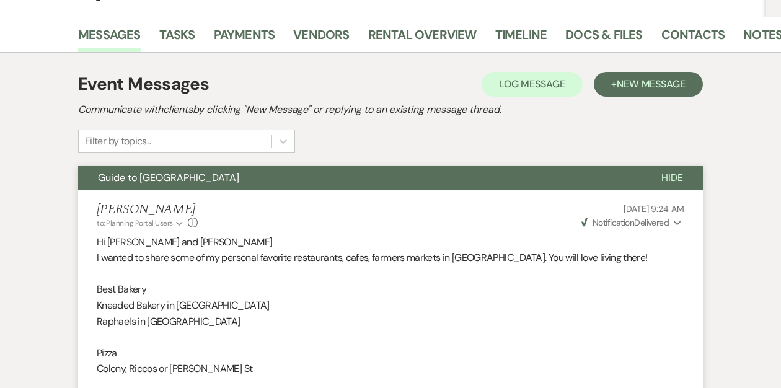
scroll to position [0, 0]
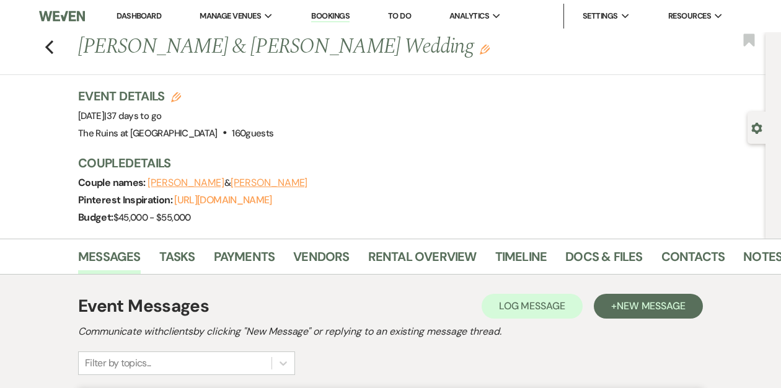
click at [141, 20] on link "Dashboard" at bounding box center [139, 16] width 45 height 11
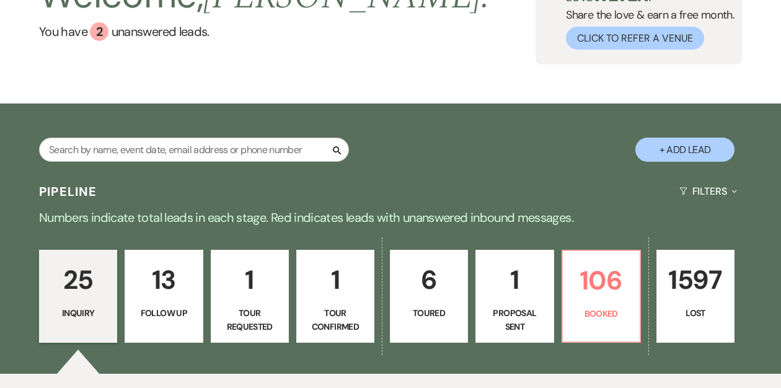
scroll to position [123, 0]
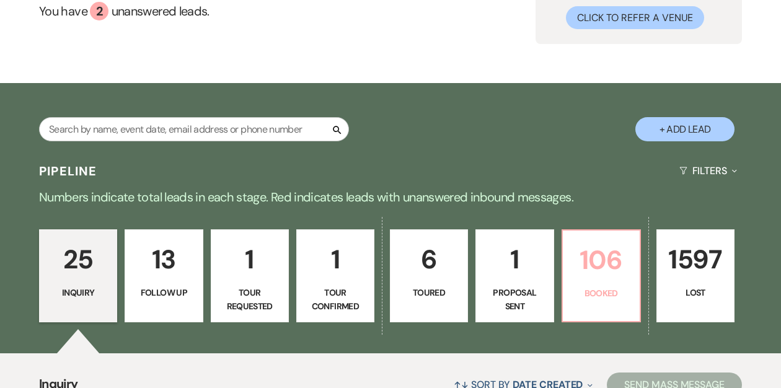
click at [578, 294] on p "Booked" at bounding box center [601, 293] width 62 height 14
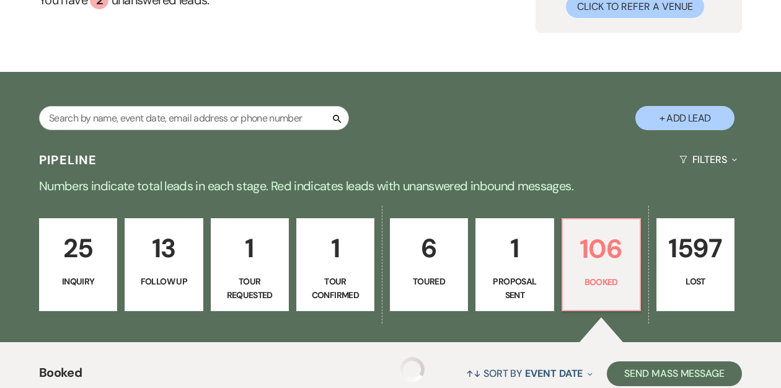
scroll to position [135, 0]
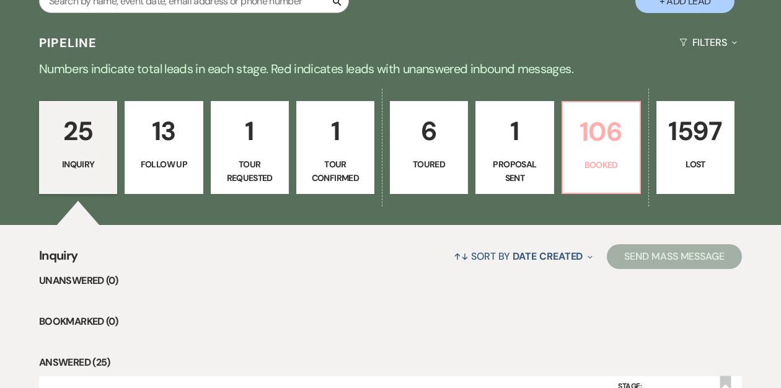
click at [593, 148] on p "106" at bounding box center [601, 132] width 62 height 42
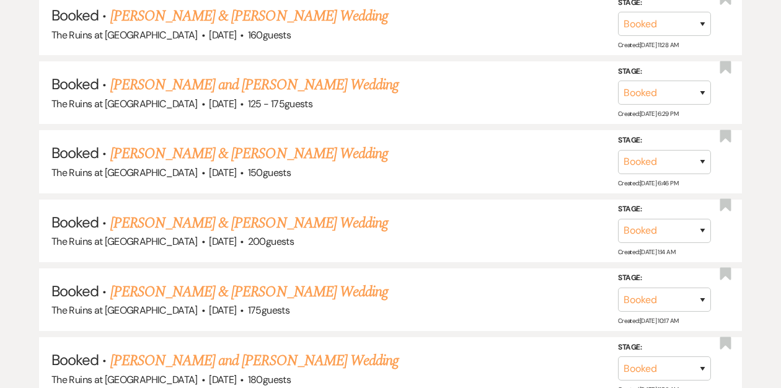
scroll to position [1002, 0]
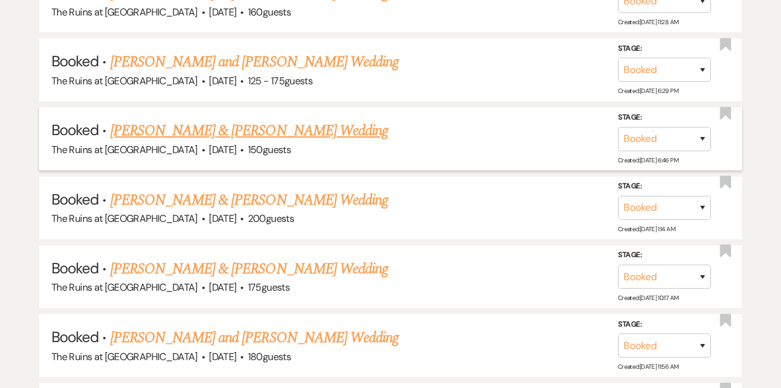
click at [265, 125] on link "[PERSON_NAME] & [PERSON_NAME] Wedding" at bounding box center [249, 131] width 278 height 22
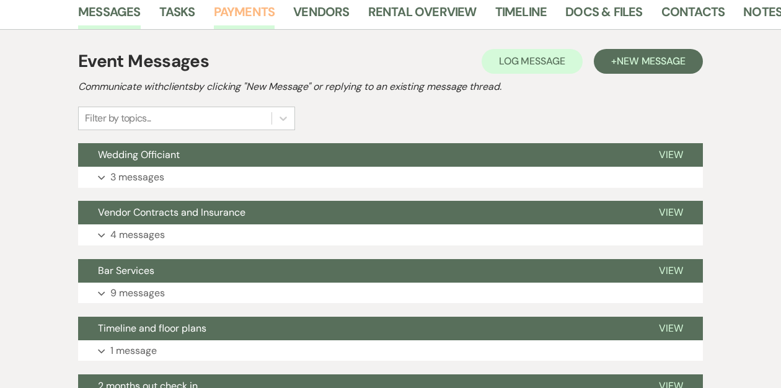
scroll to position [242, 0]
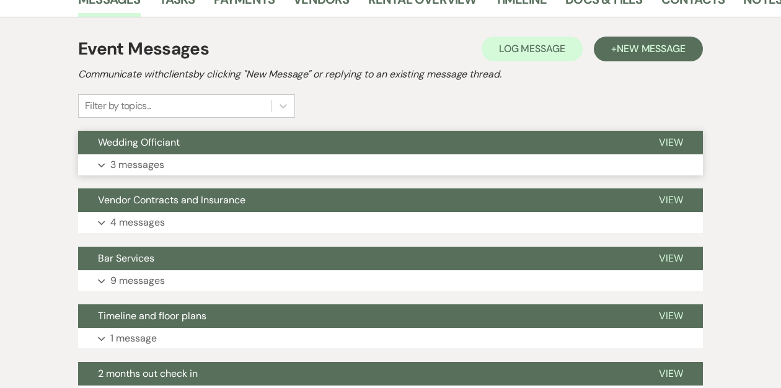
click at [262, 136] on button "Wedding Officiant" at bounding box center [358, 143] width 561 height 24
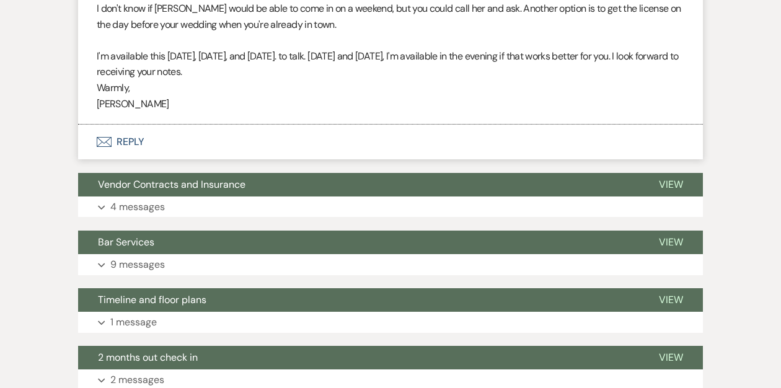
scroll to position [873, 0]
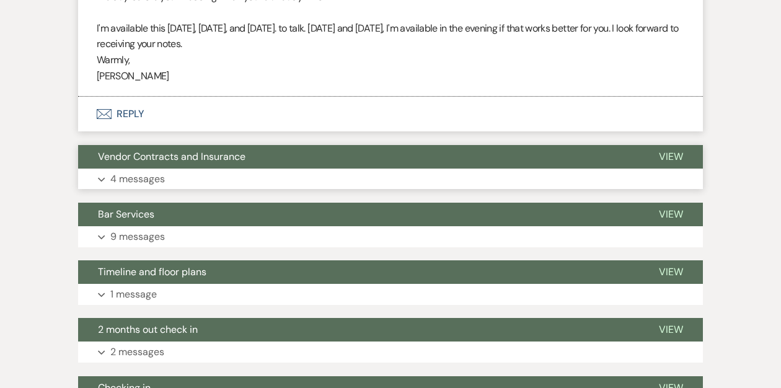
click at [209, 155] on span "Vendor Contracts and Insurance" at bounding box center [172, 156] width 148 height 13
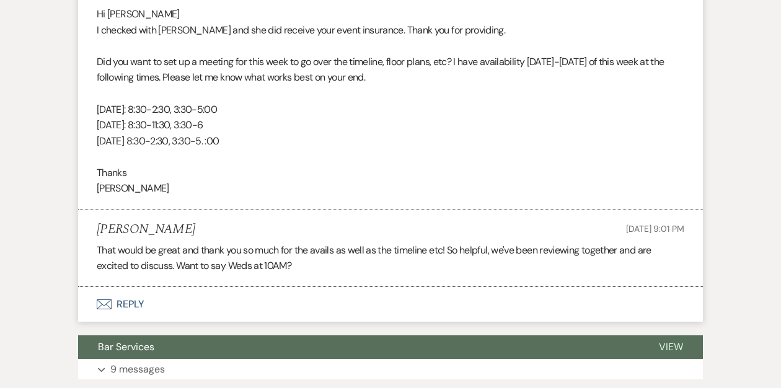
scroll to position [1624, 0]
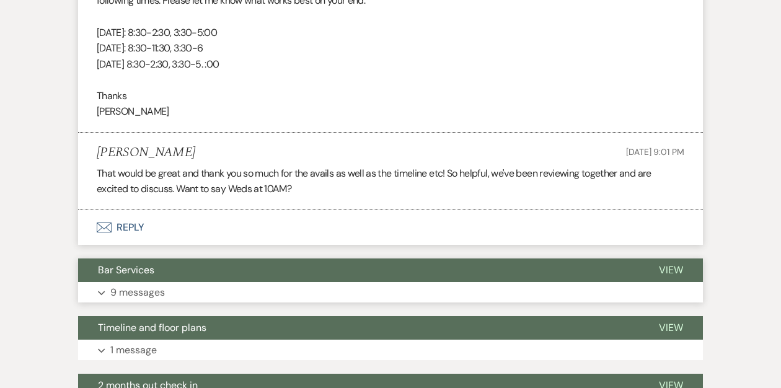
click at [154, 270] on span "Bar Services" at bounding box center [126, 269] width 56 height 13
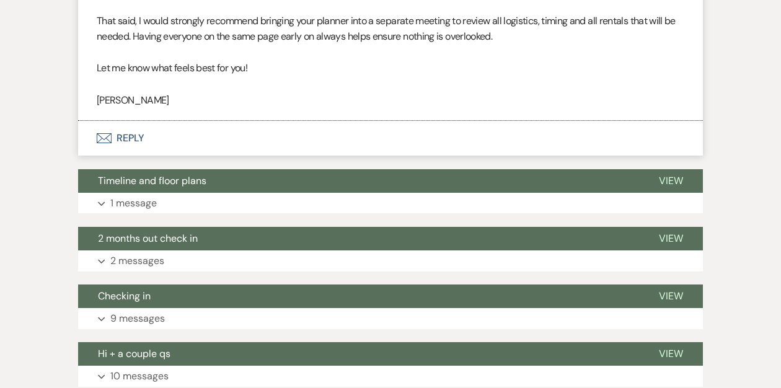
scroll to position [3366, 0]
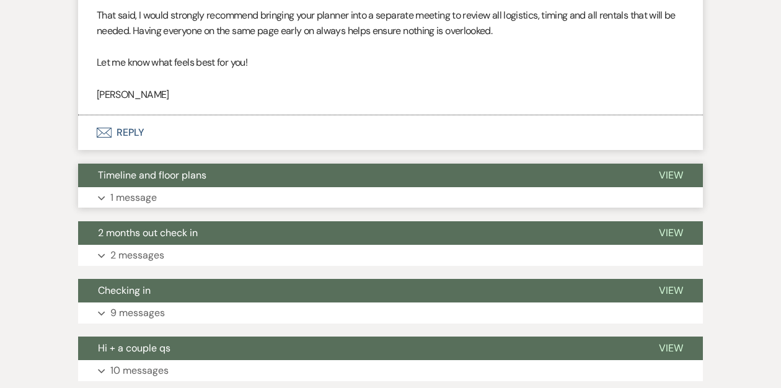
click at [146, 182] on span "Timeline and floor plans" at bounding box center [152, 175] width 108 height 13
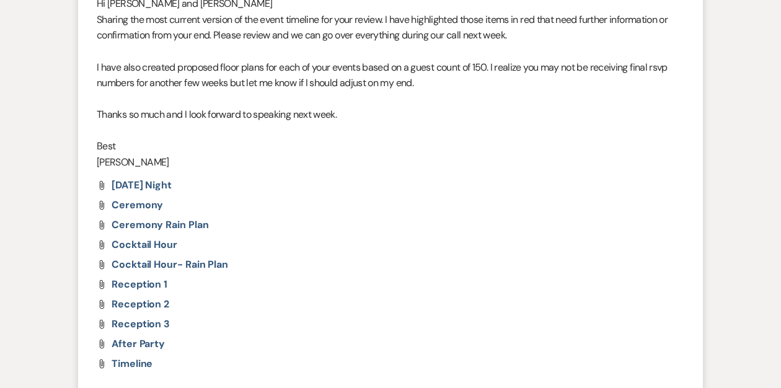
scroll to position [3621, 0]
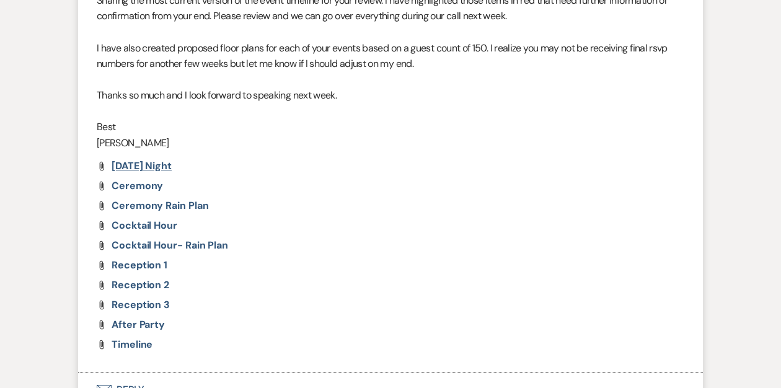
click at [125, 172] on span "Friday Night" at bounding box center [142, 165] width 60 height 13
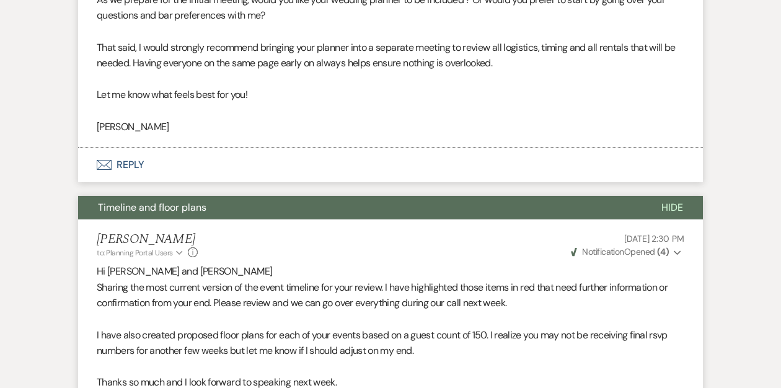
scroll to position [3630, 0]
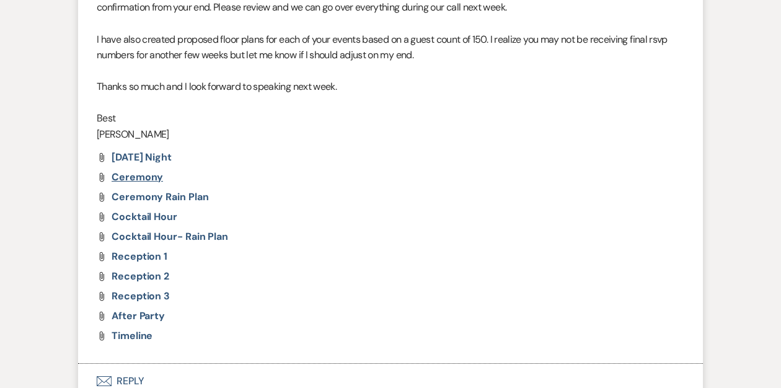
click at [142, 184] on span "ceremony" at bounding box center [137, 176] width 51 height 13
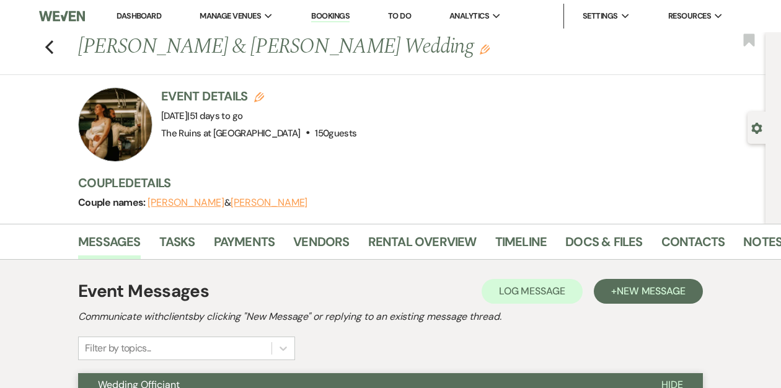
scroll to position [20, 0]
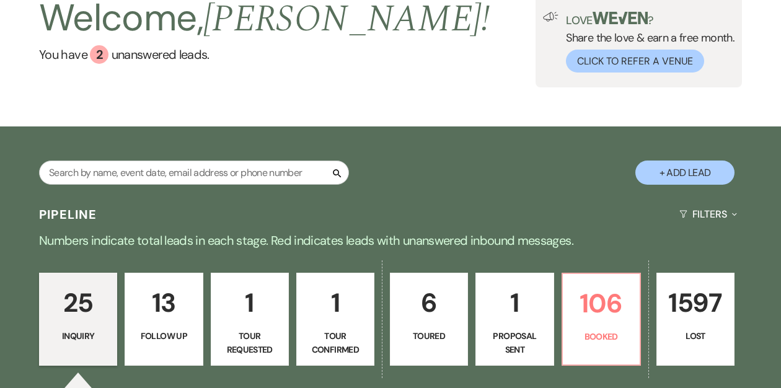
scroll to position [97, 0]
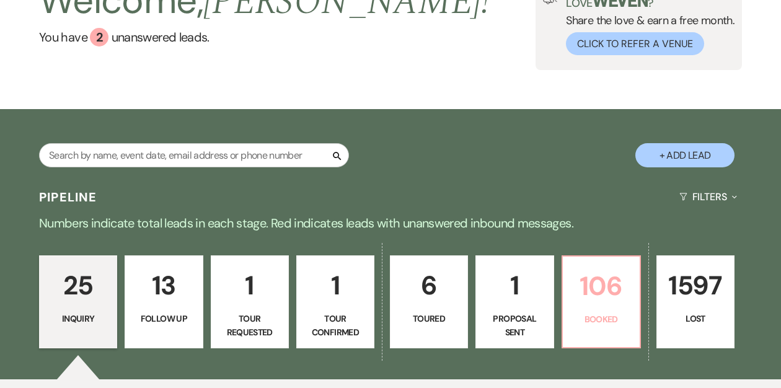
click at [604, 307] on link "106 Booked" at bounding box center [601, 301] width 79 height 93
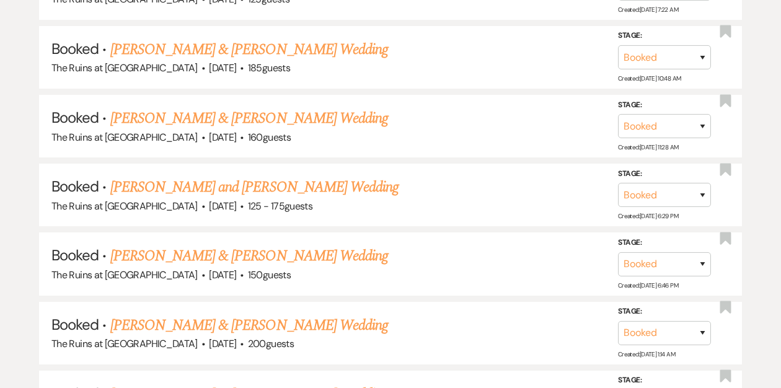
scroll to position [895, 0]
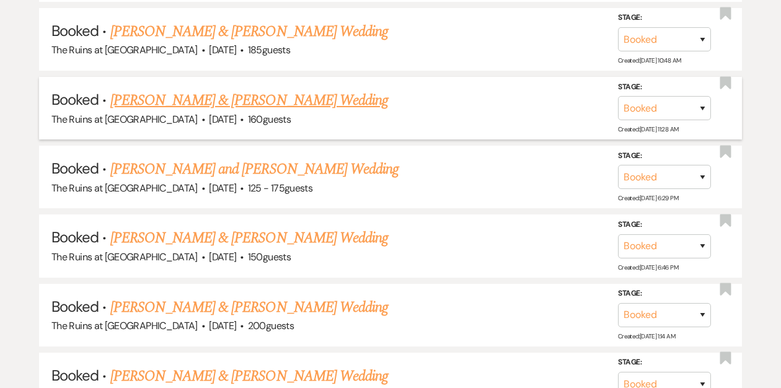
click at [268, 97] on link "[PERSON_NAME] & [PERSON_NAME] Wedding" at bounding box center [249, 100] width 278 height 22
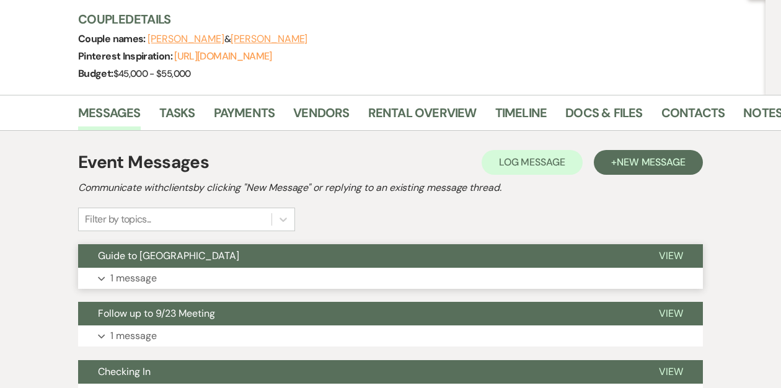
scroll to position [176, 0]
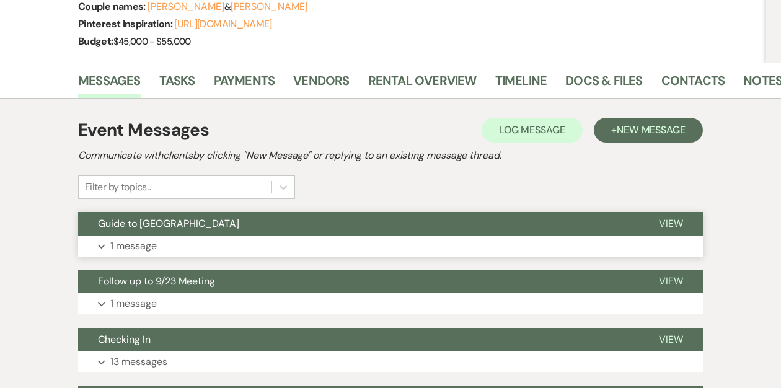
click at [212, 221] on span "Guide to [GEOGRAPHIC_DATA]" at bounding box center [168, 223] width 141 height 13
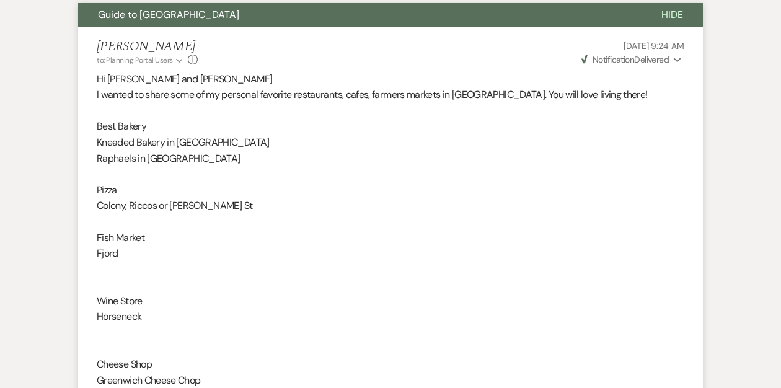
scroll to position [0, 0]
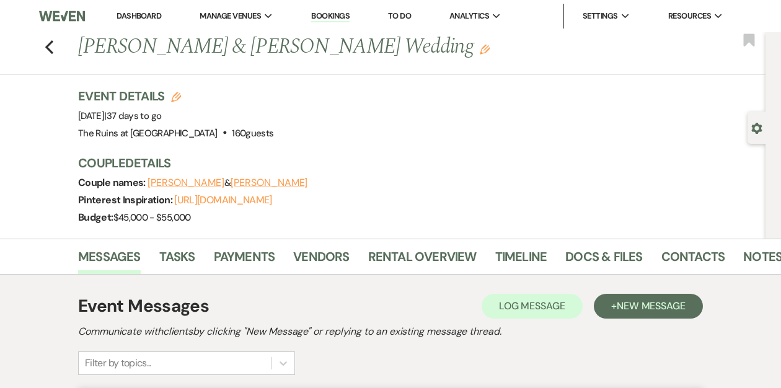
click at [133, 15] on link "Dashboard" at bounding box center [139, 16] width 45 height 11
